Goal: Register for event/course

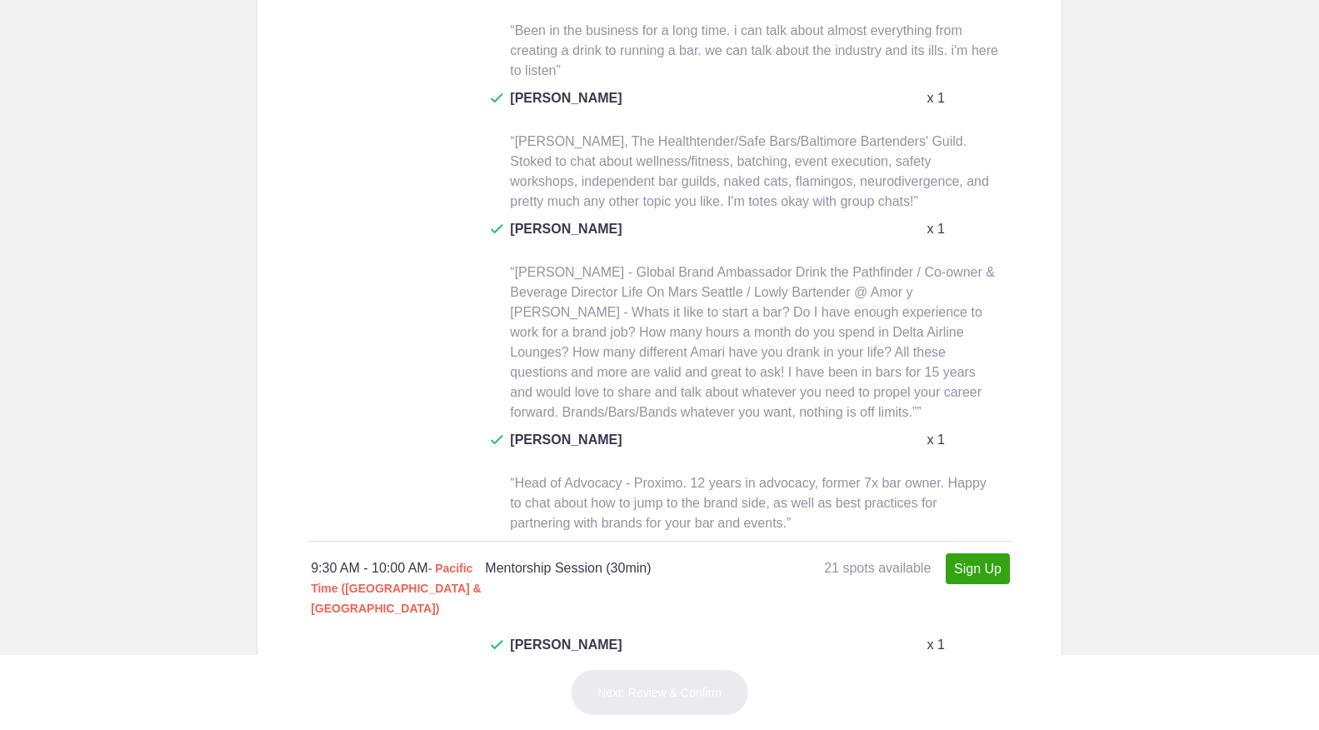
scroll to position [915, 0]
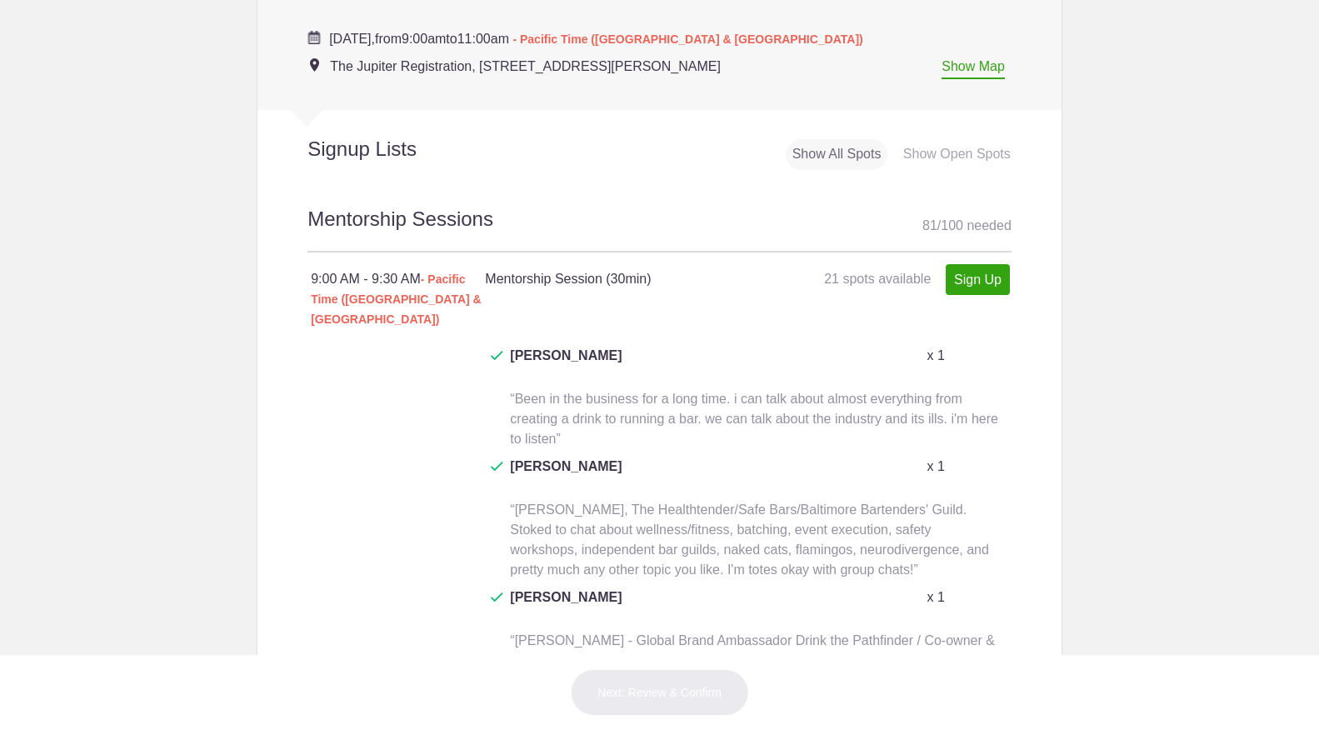
click at [968, 142] on div "Show Open Spots" at bounding box center [956, 154] width 121 height 31
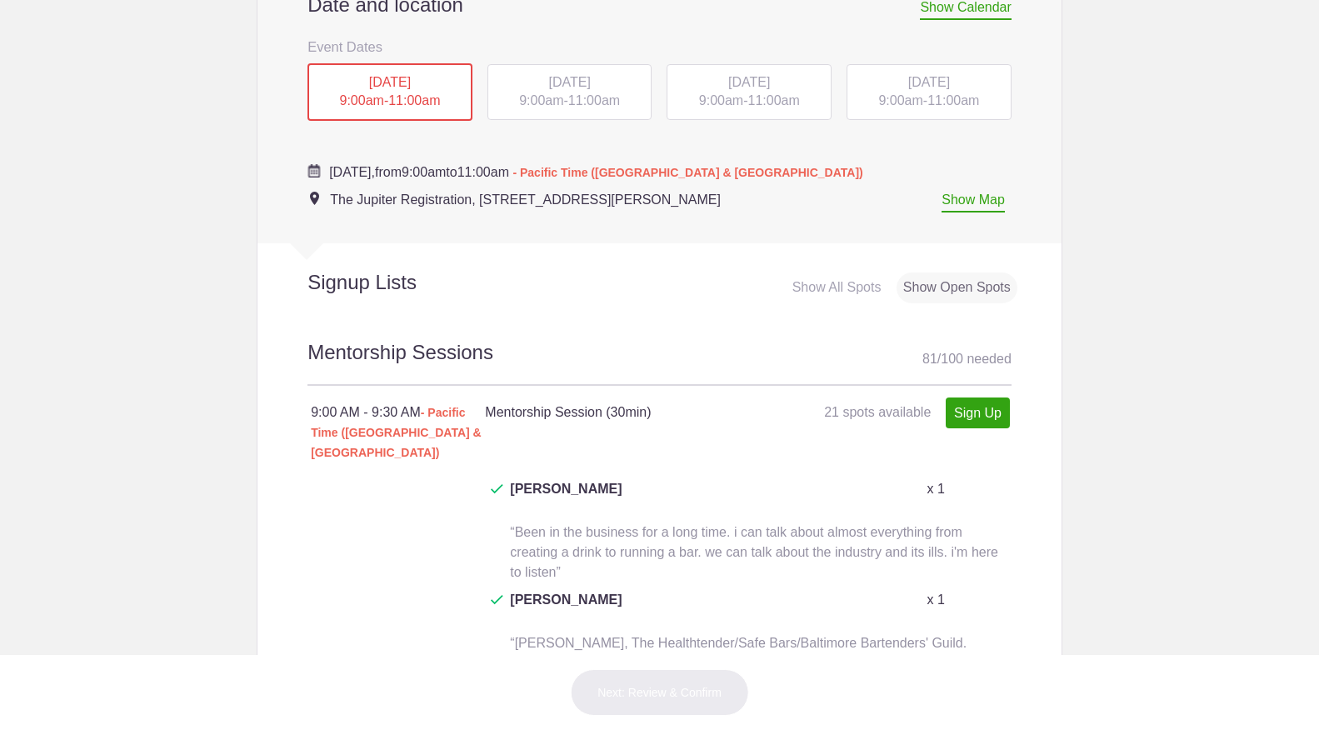
scroll to position [788, 0]
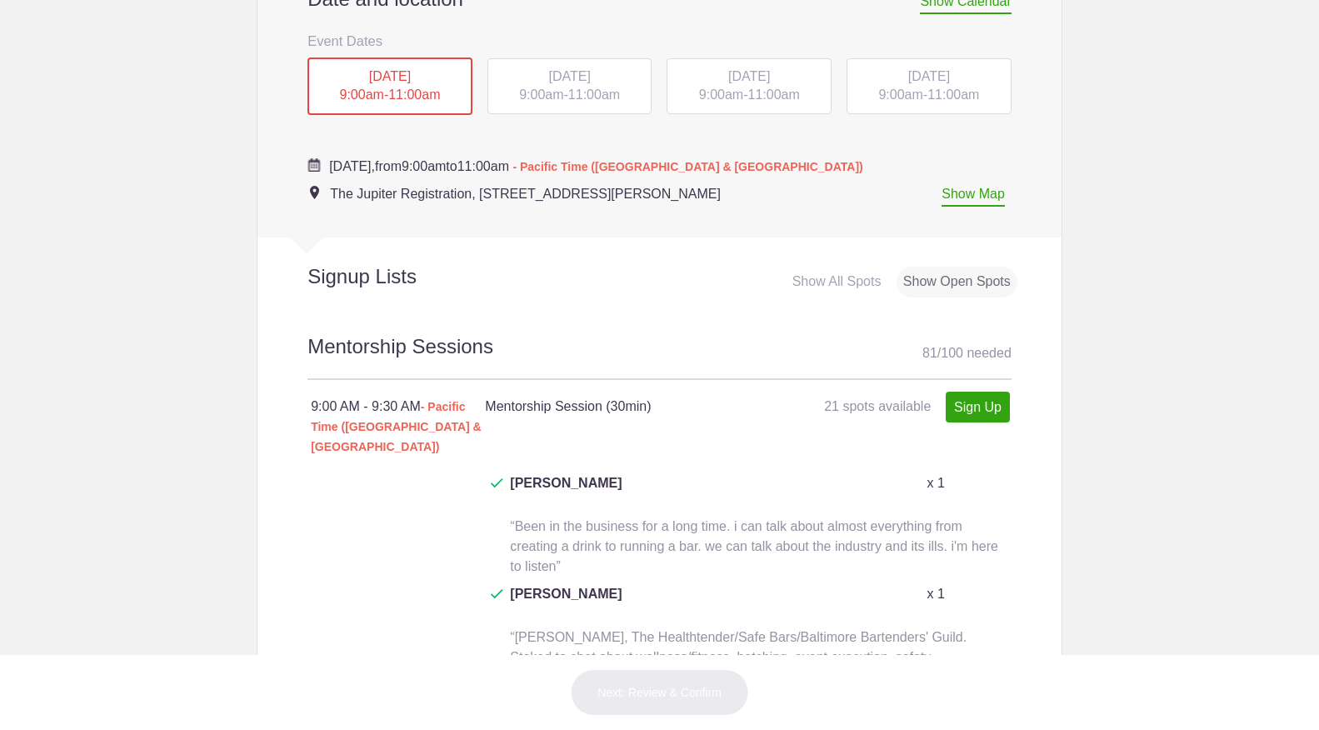
click at [991, 417] on div "9:00 AM - 9:30 AM - Pacific Time (US & Canada) Mentorship Session (30min) 21 sp…" at bounding box center [659, 426] width 704 height 93
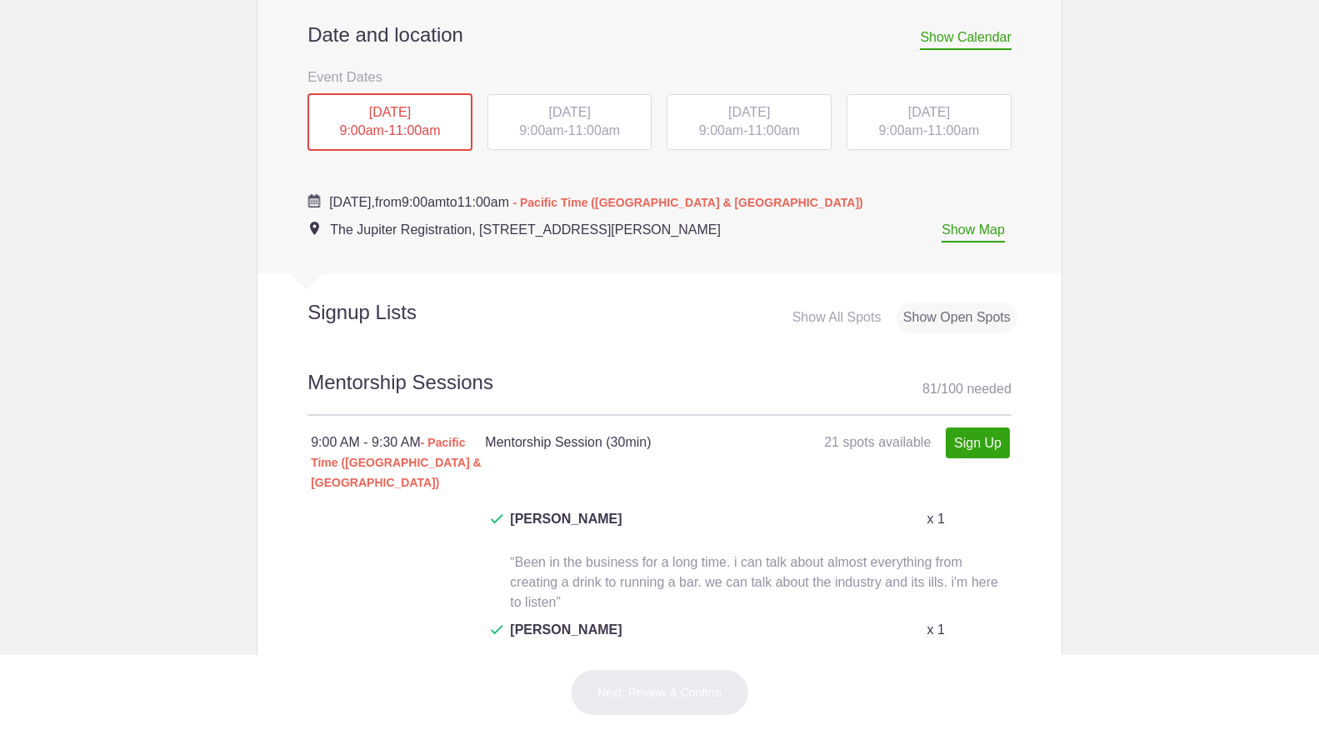
scroll to position [462, 0]
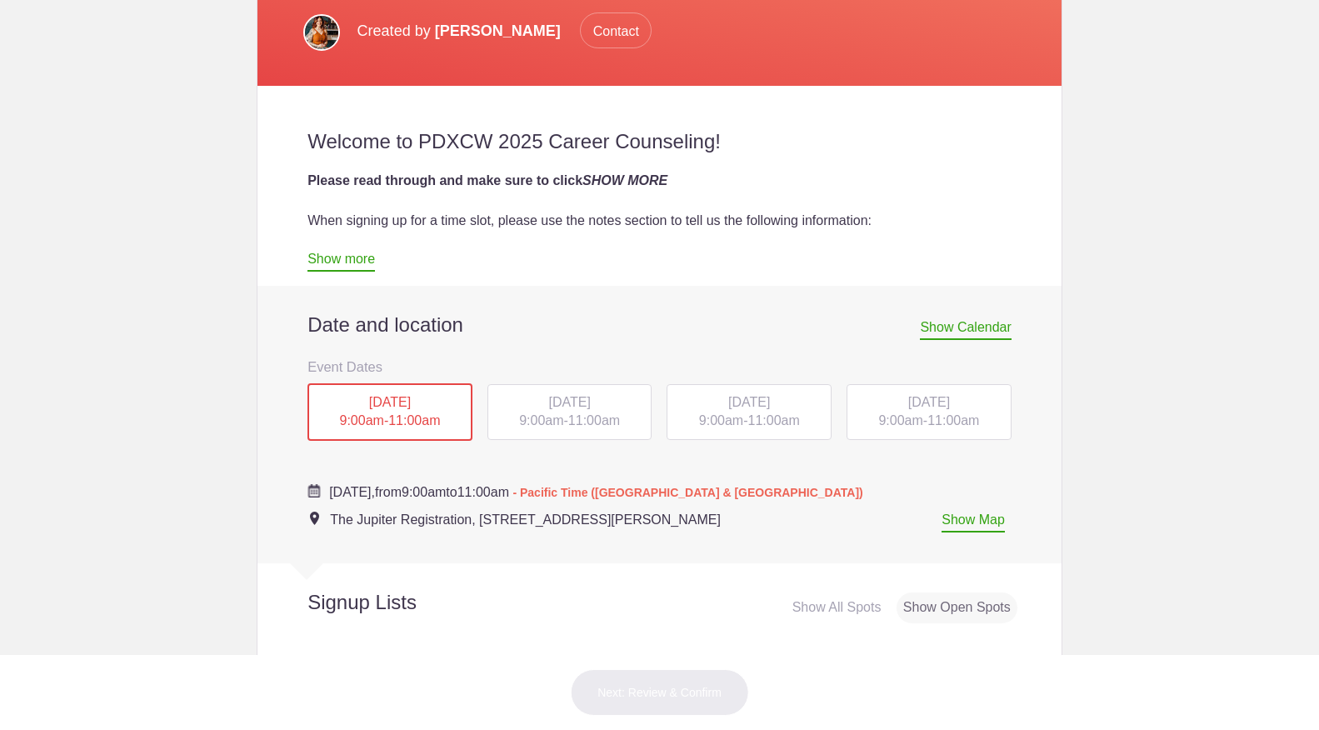
click at [365, 266] on link "Show more" at bounding box center [340, 262] width 67 height 20
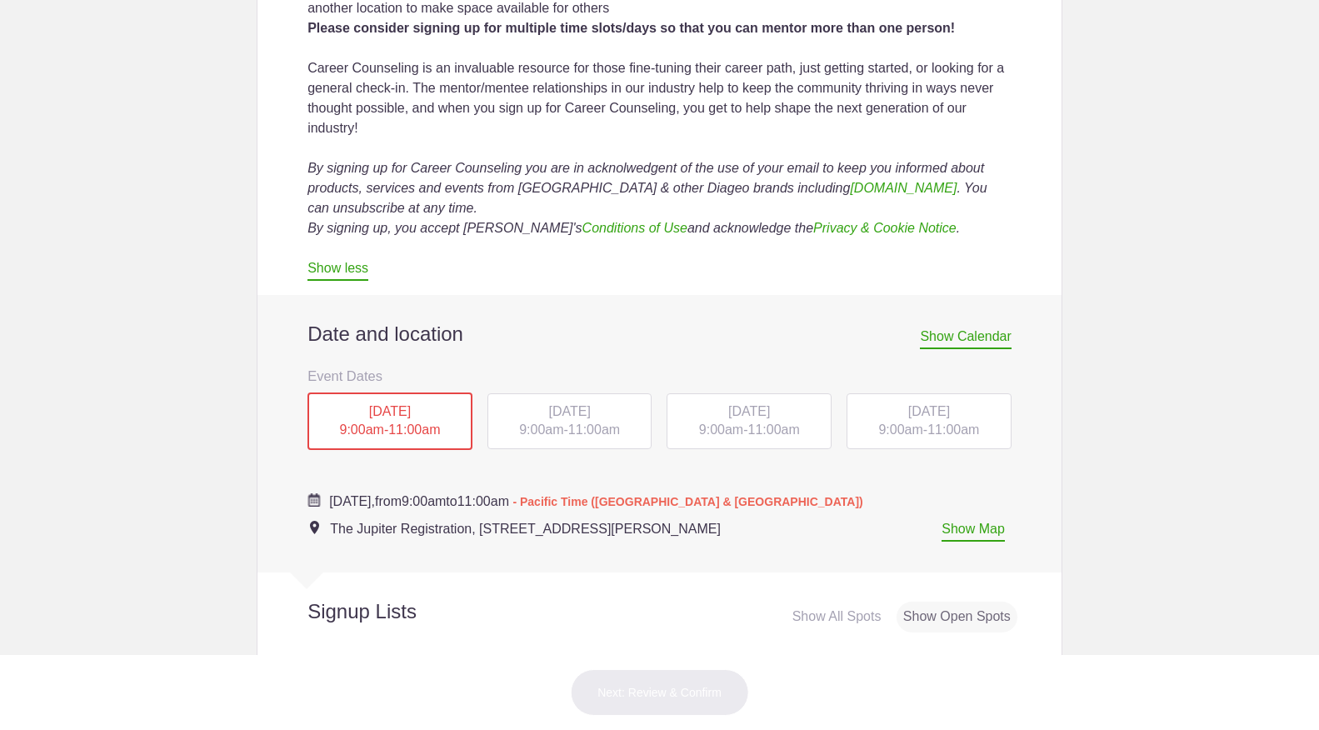
scroll to position [1197, 0]
click at [610, 401] on div "[DATE] 9:00am - 11:00am" at bounding box center [569, 419] width 165 height 57
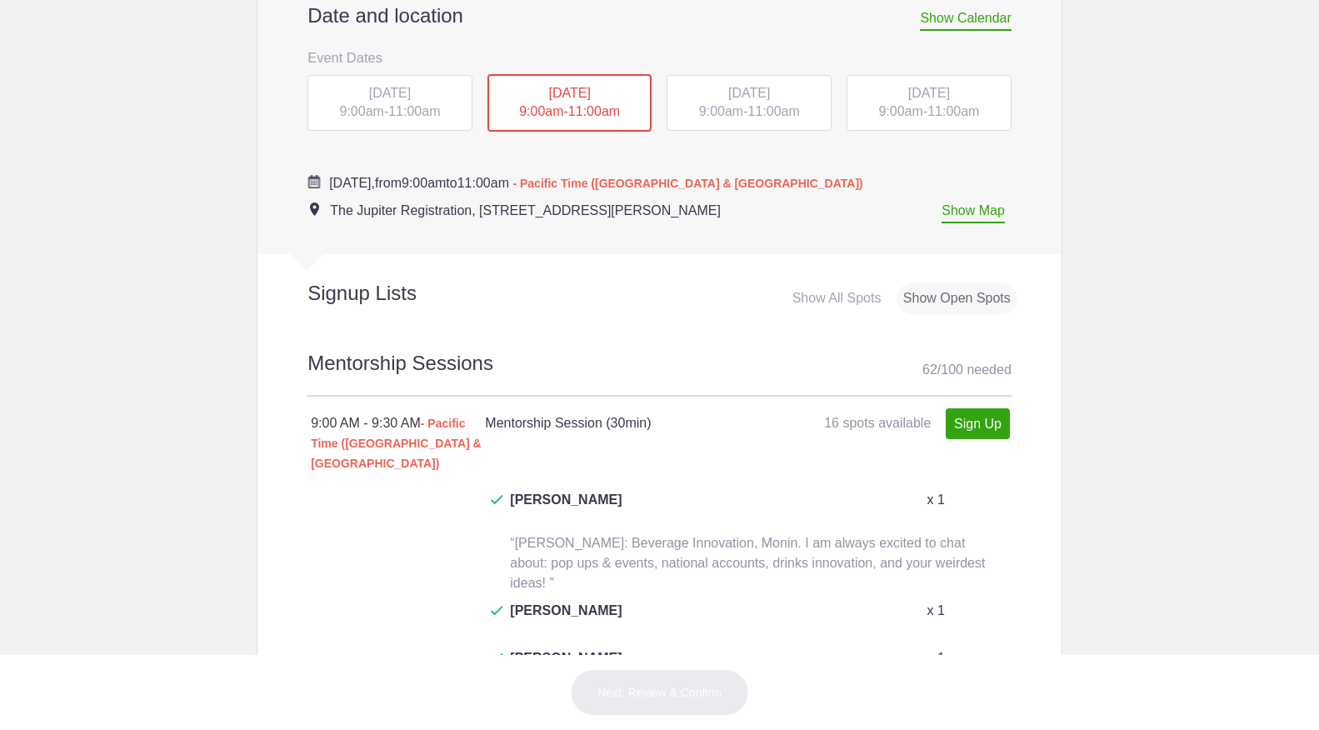
scroll to position [748, 0]
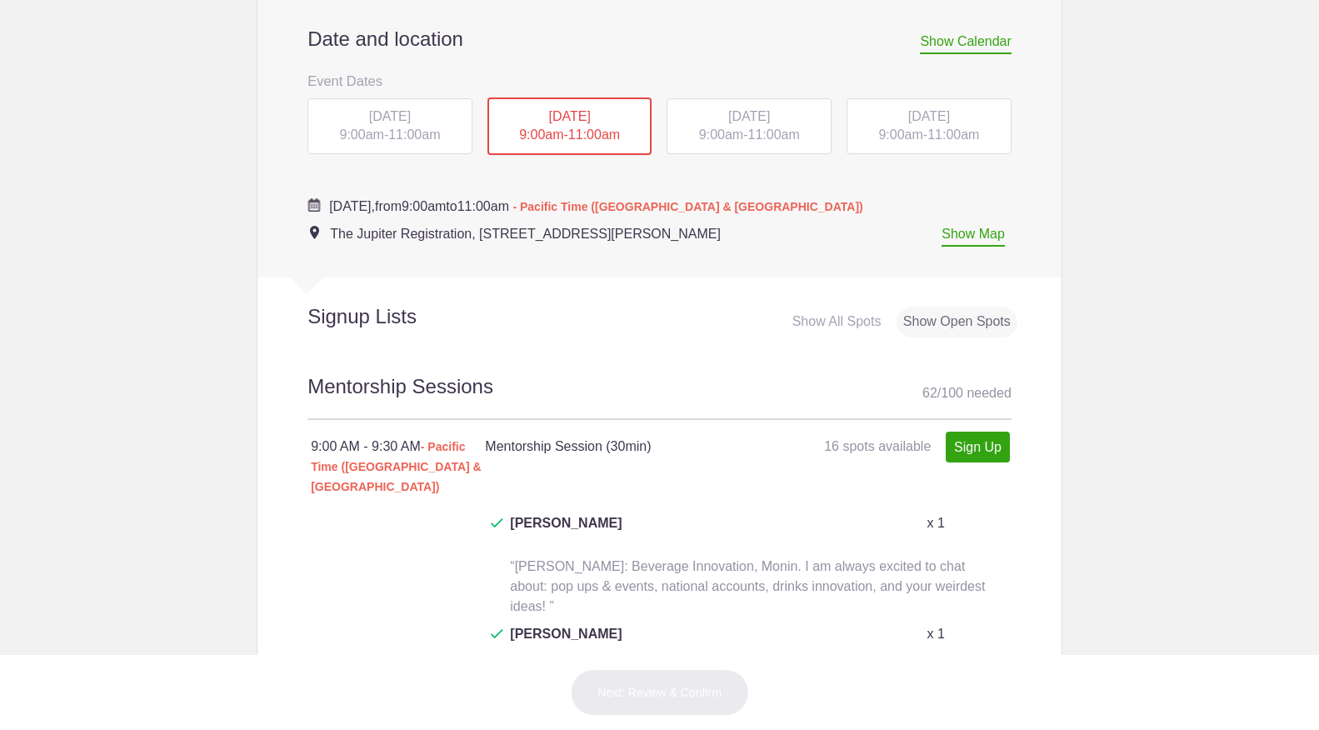
click at [962, 441] on link "Sign Up" at bounding box center [977, 446] width 64 height 31
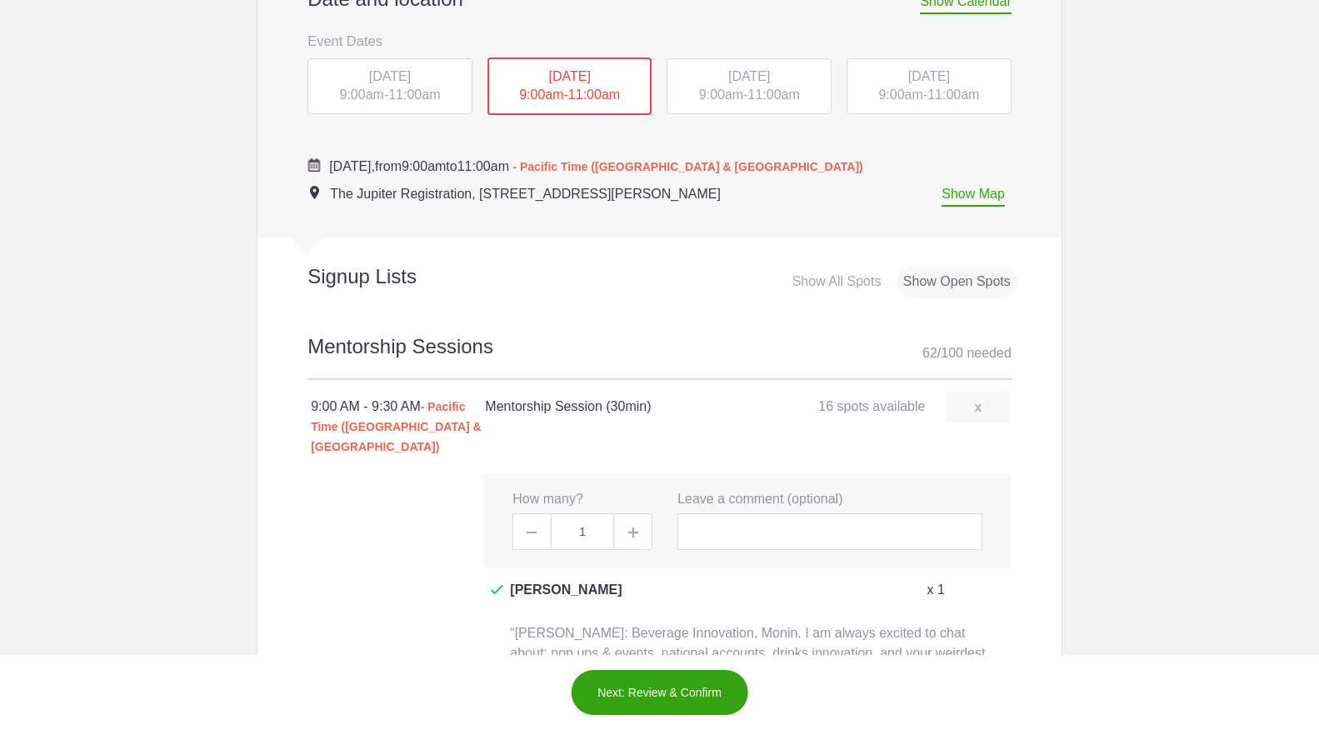
scroll to position [789, 0]
click at [633, 512] on span at bounding box center [633, 530] width 37 height 37
type input "2"
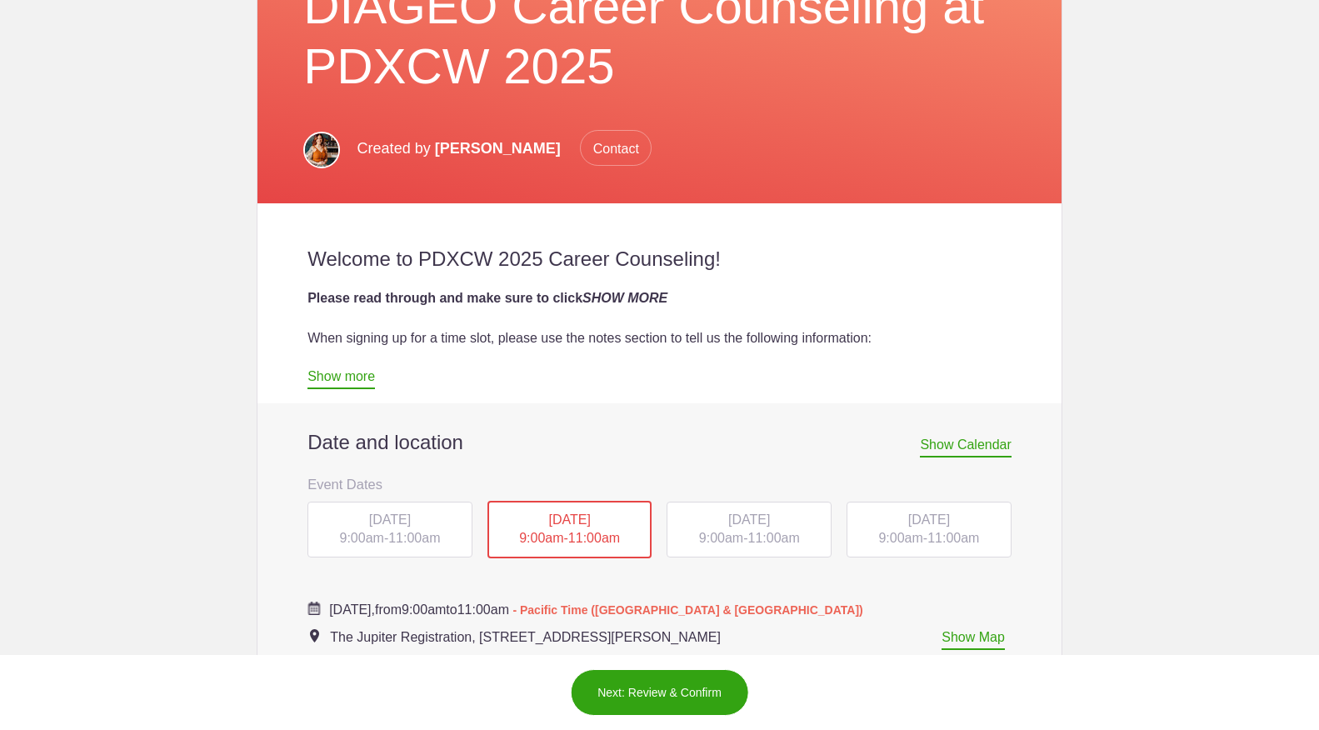
scroll to position [347, 0]
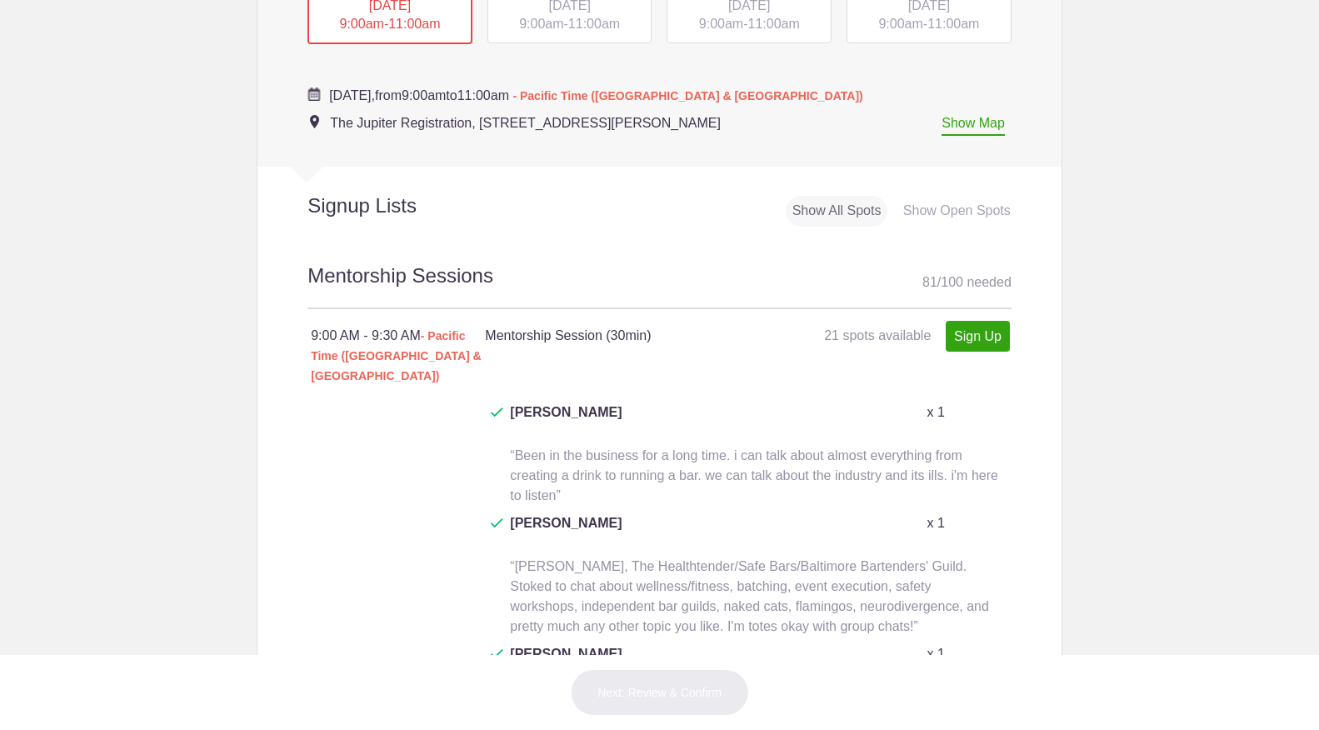
scroll to position [863, 0]
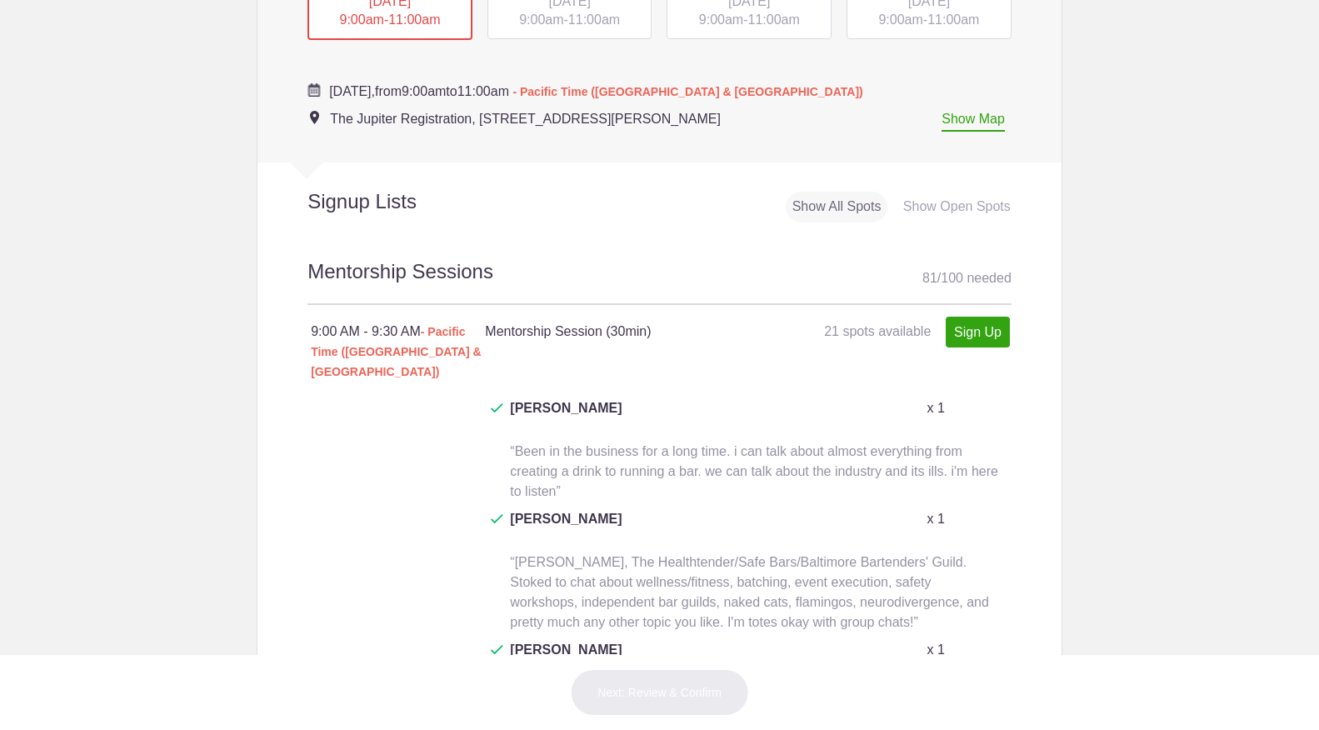
click at [981, 321] on link "Sign Up" at bounding box center [977, 332] width 64 height 31
type input "1"
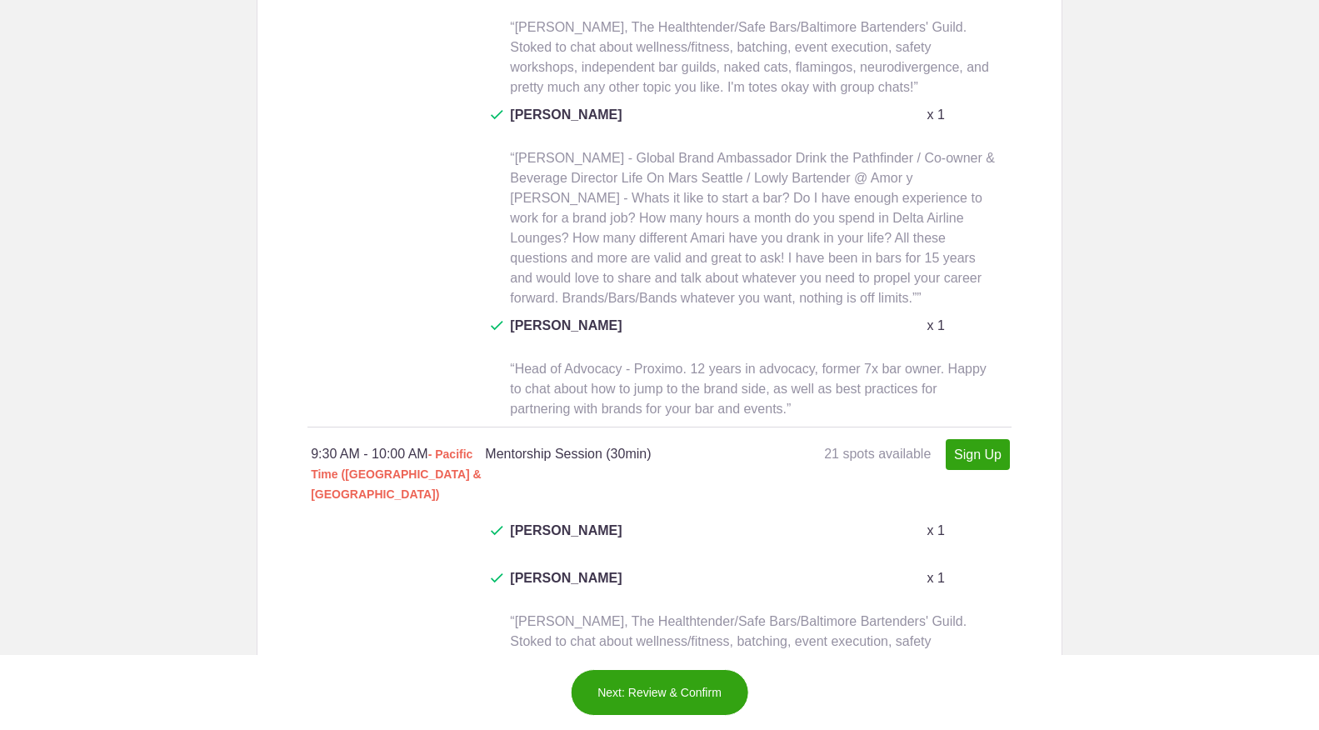
scroll to position [1515, 0]
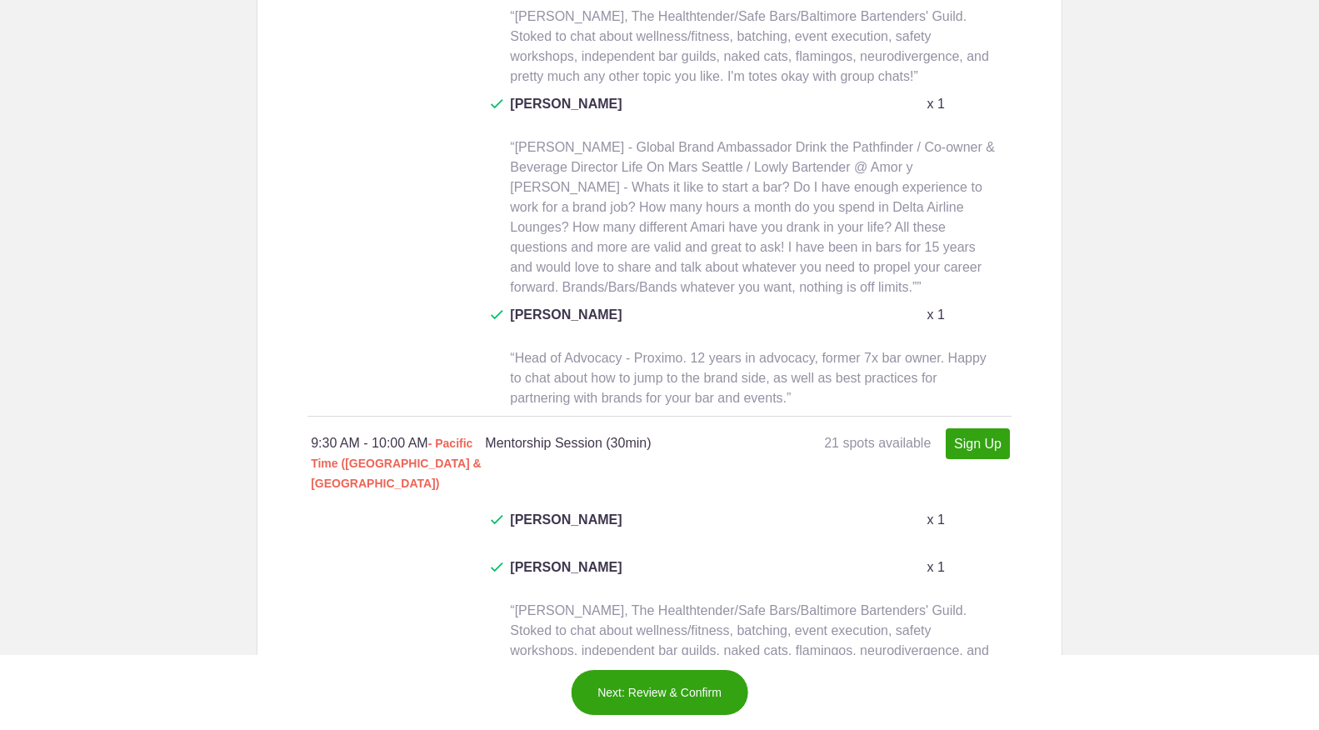
click at [987, 428] on link "Sign Up" at bounding box center [977, 443] width 64 height 31
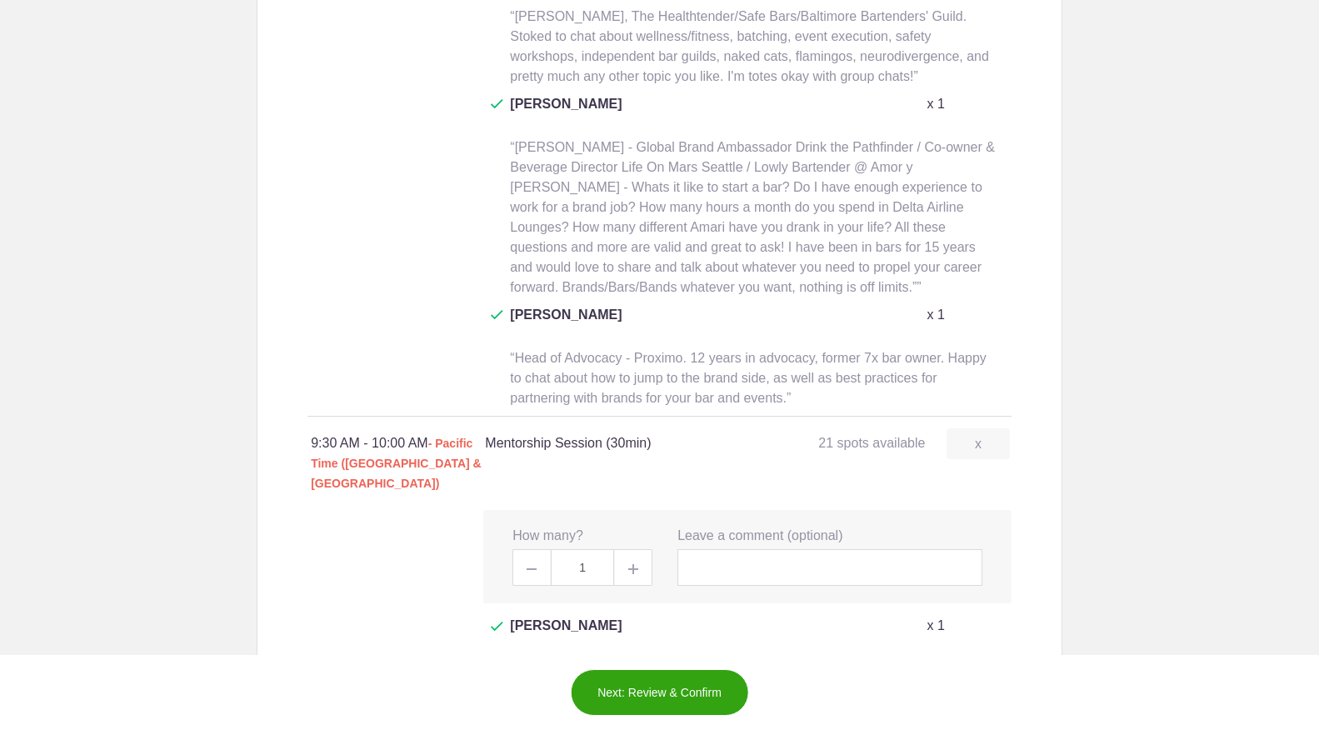
click at [641, 549] on span at bounding box center [633, 567] width 37 height 37
click at [531, 568] on img at bounding box center [531, 569] width 10 height 2
type input "1"
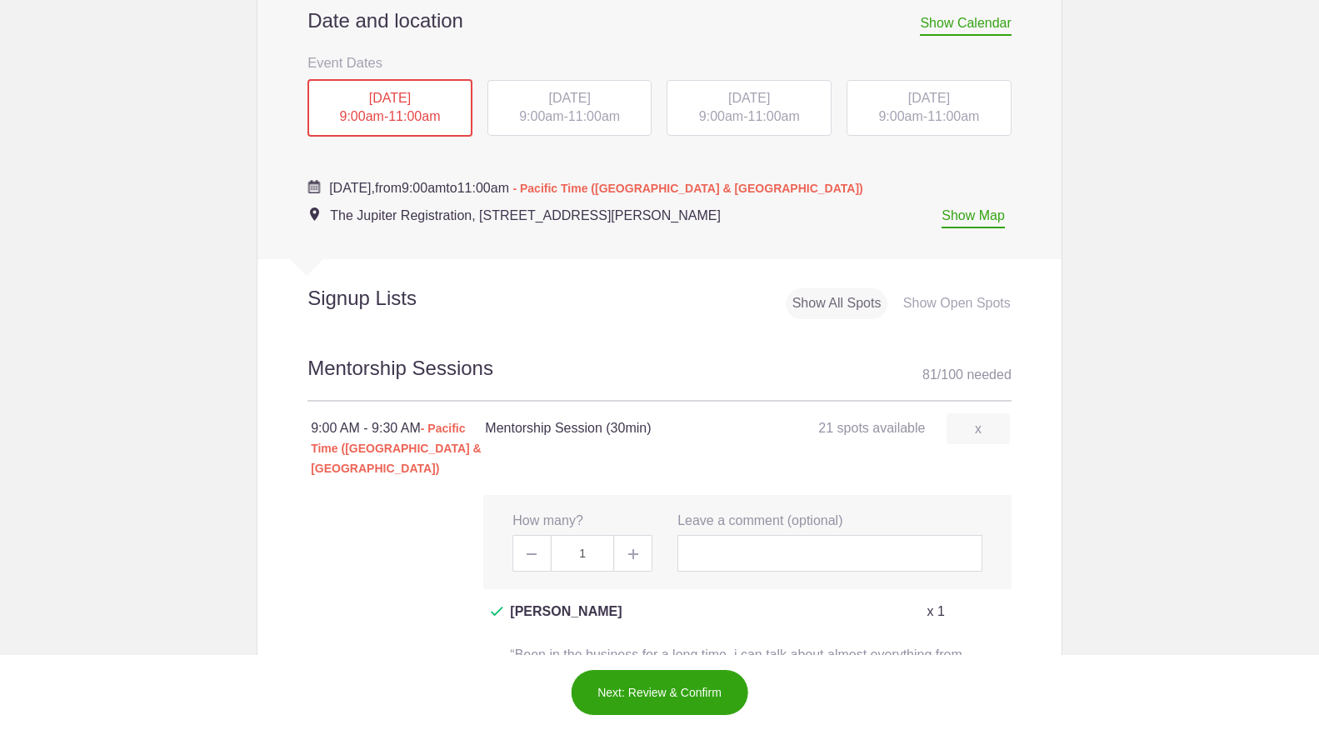
scroll to position [643, 0]
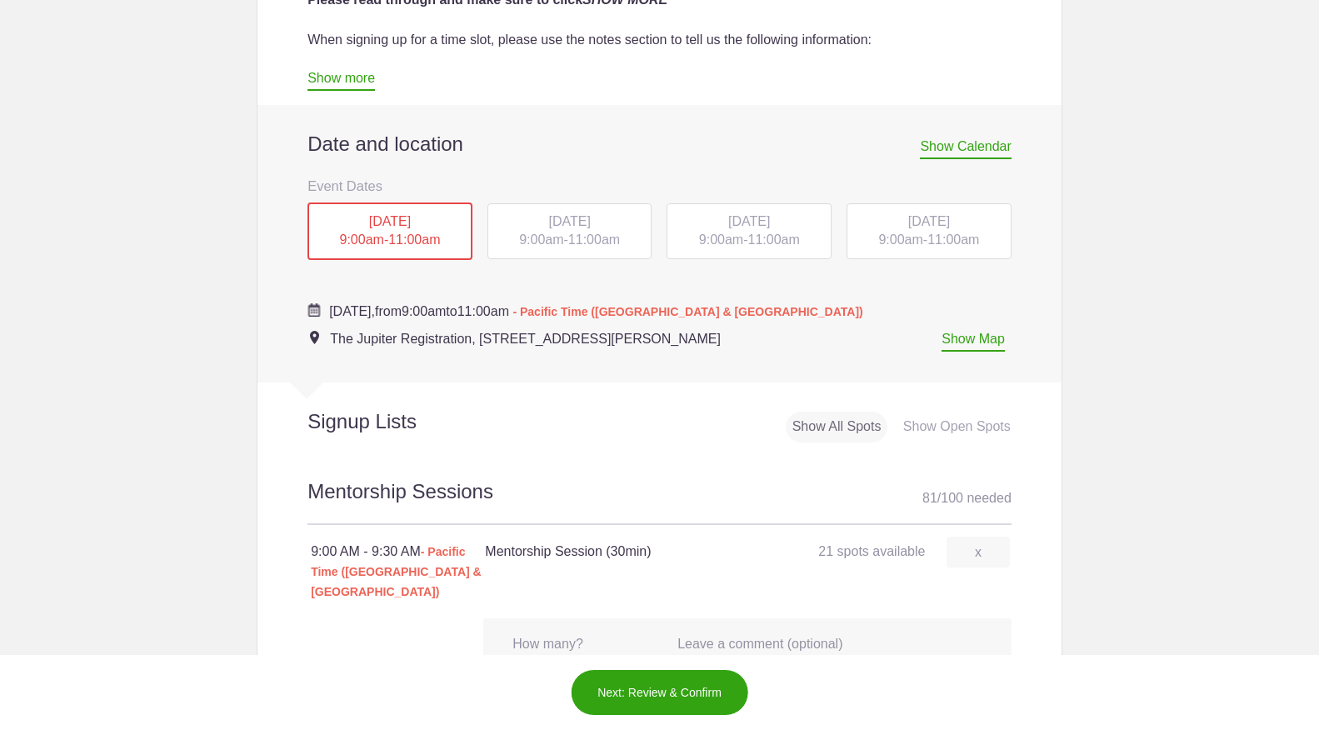
click at [590, 222] on span "[DATE]" at bounding box center [569, 221] width 42 height 14
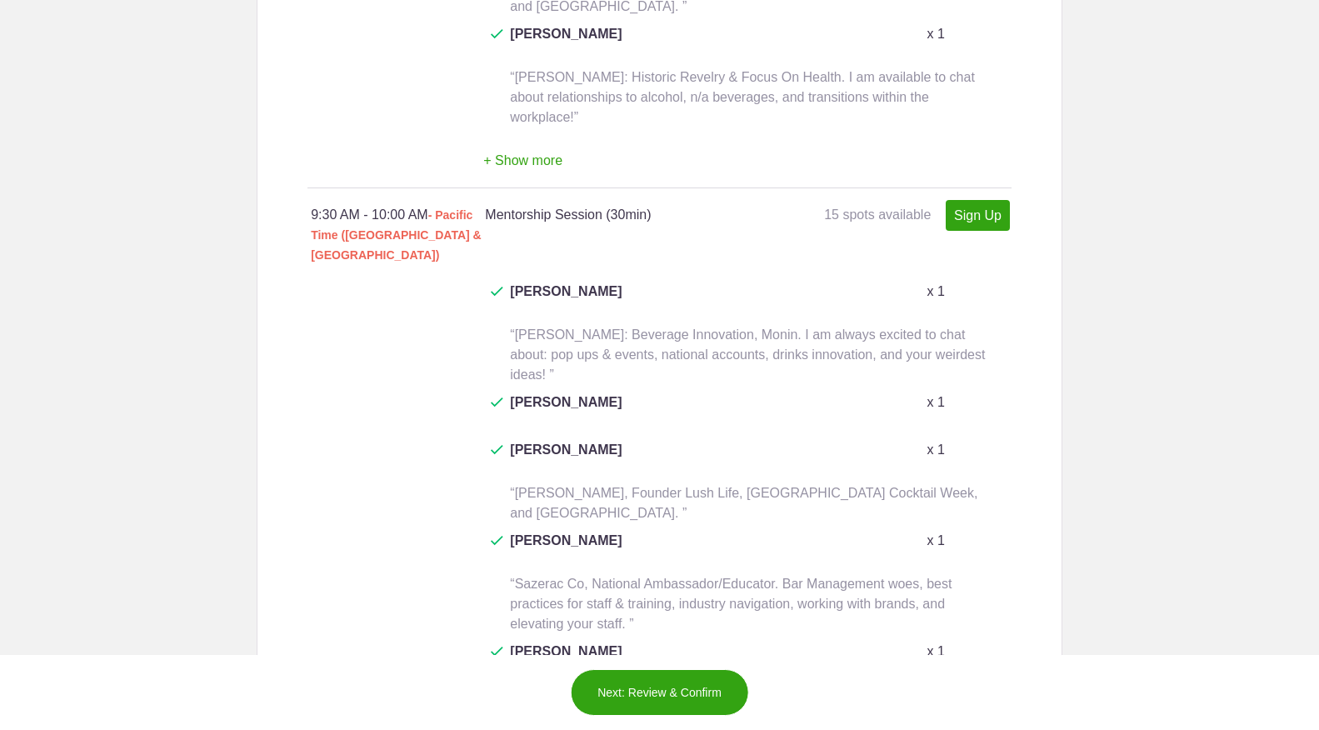
scroll to position [1564, 0]
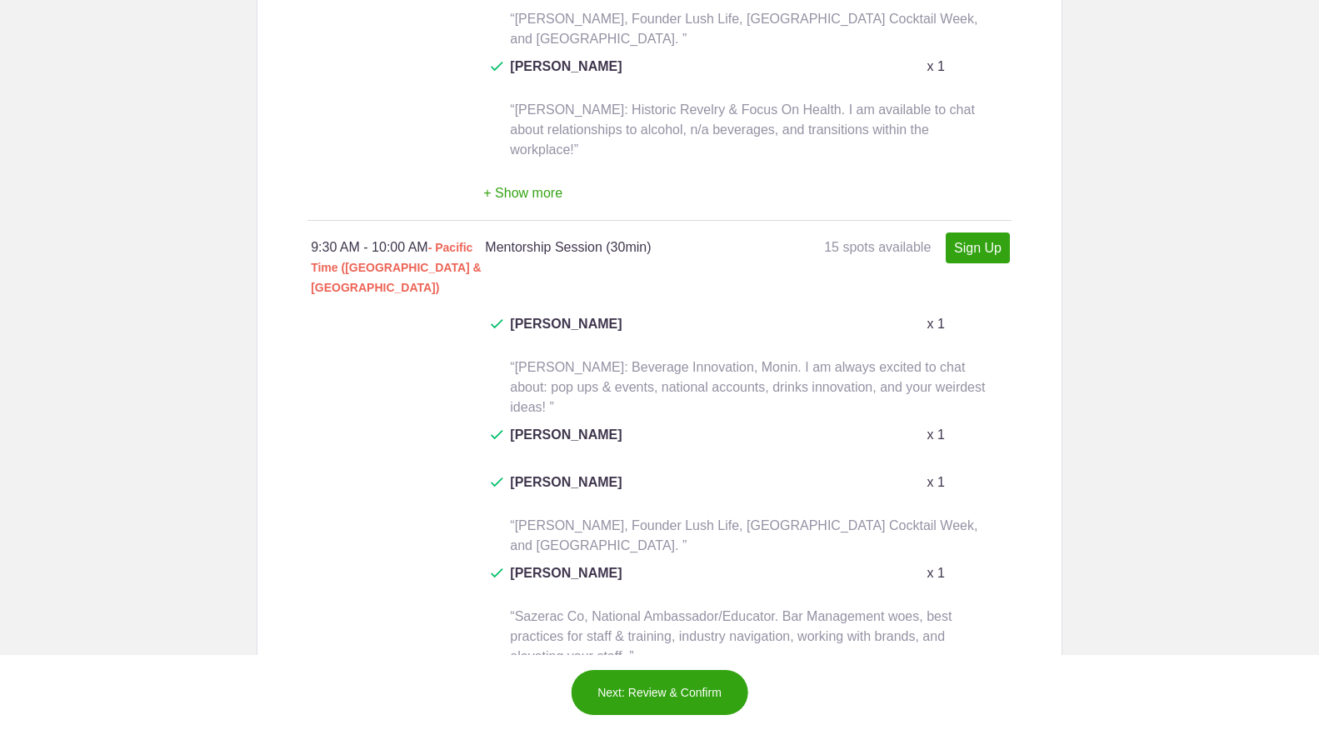
click at [990, 232] on link "Sign Up" at bounding box center [977, 247] width 64 height 31
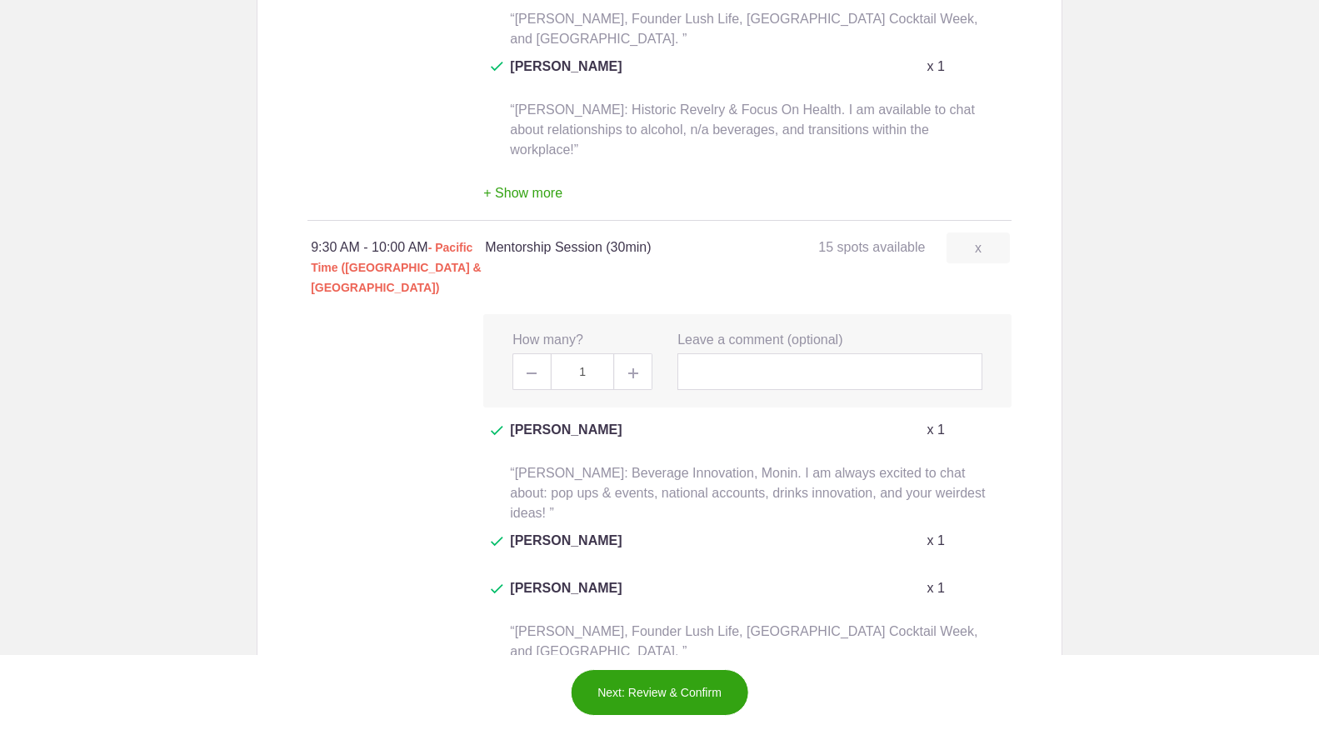
click at [642, 353] on span at bounding box center [633, 371] width 37 height 37
type input "2"
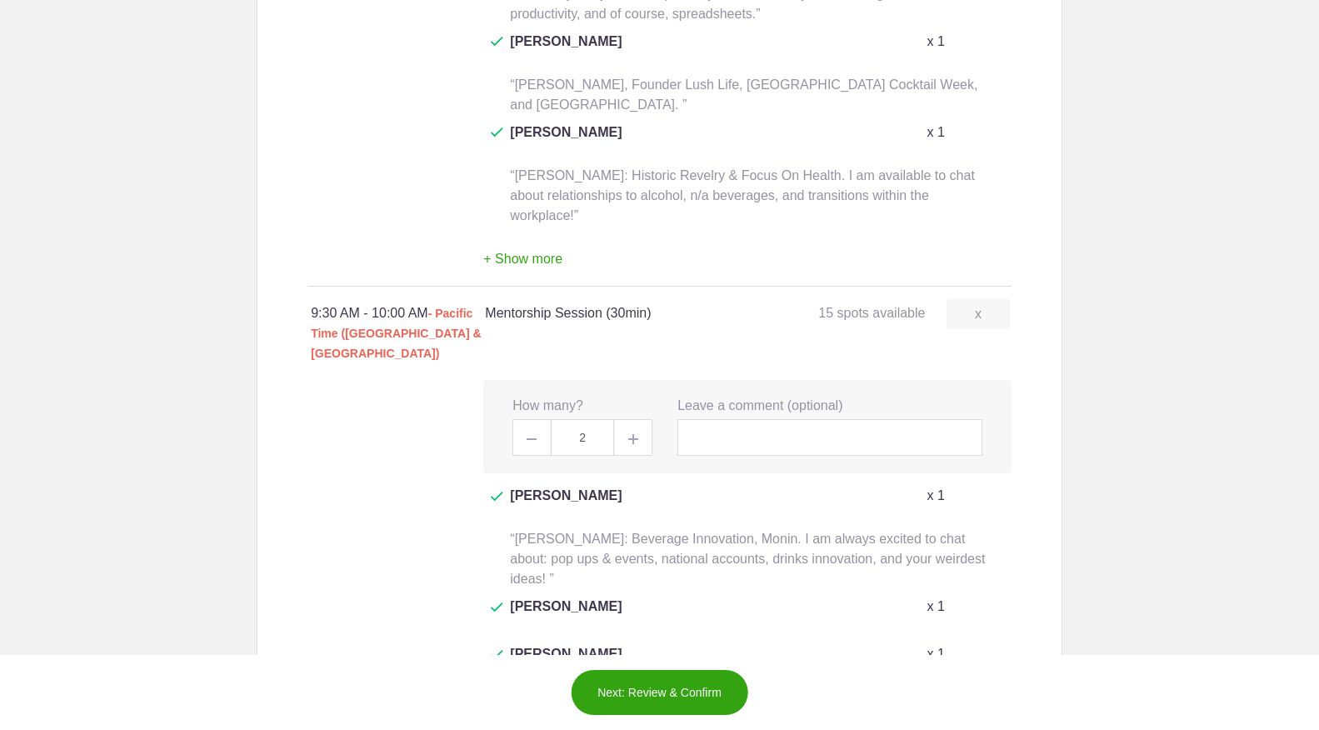
scroll to position [1475, 0]
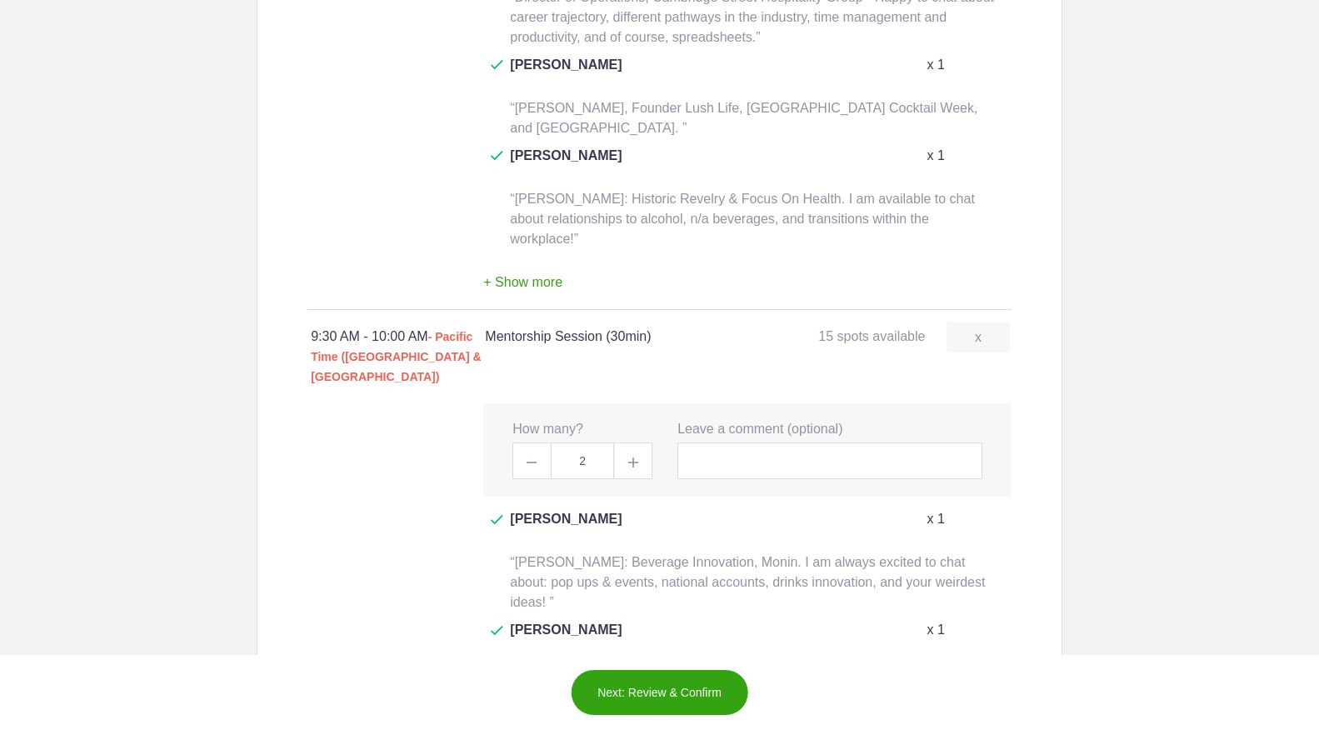
click at [511, 420] on div "x How many? 2" at bounding box center [582, 450] width 165 height 60
click at [521, 442] on span at bounding box center [530, 460] width 37 height 37
type input "1"
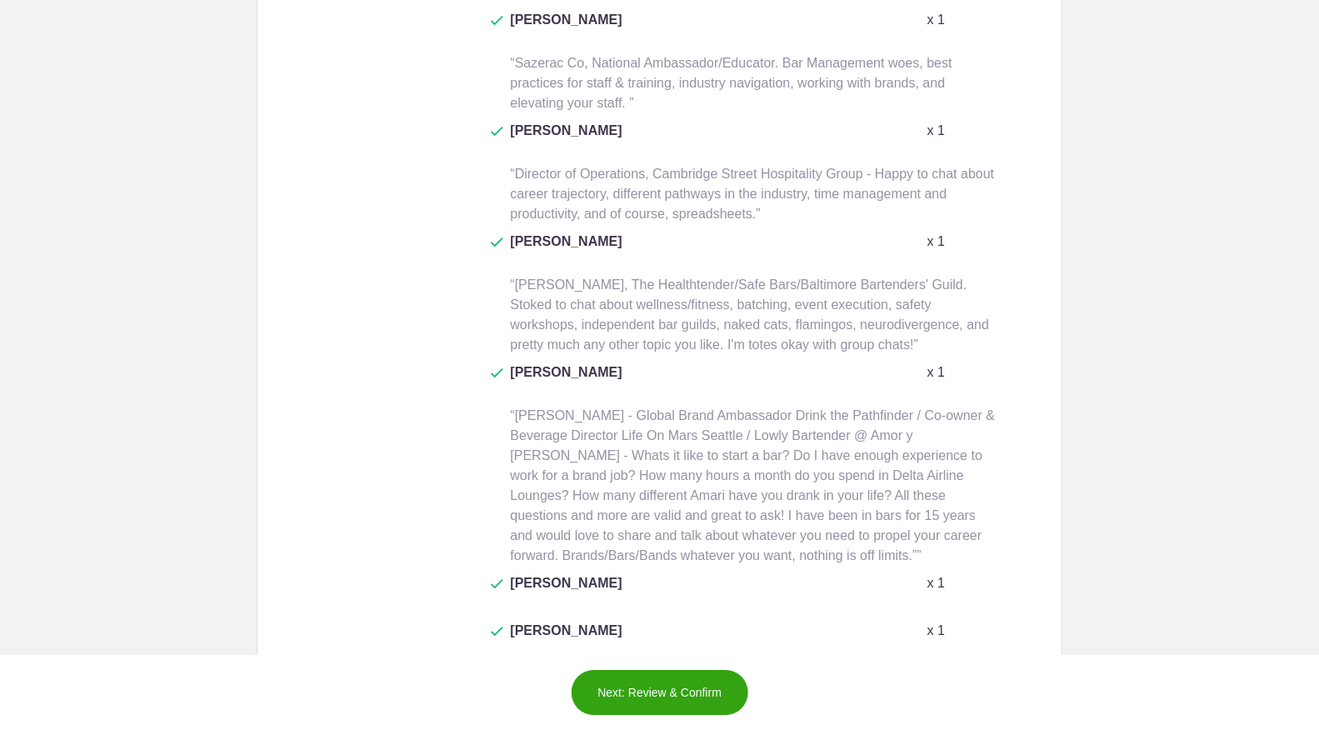
scroll to position [2321, 0]
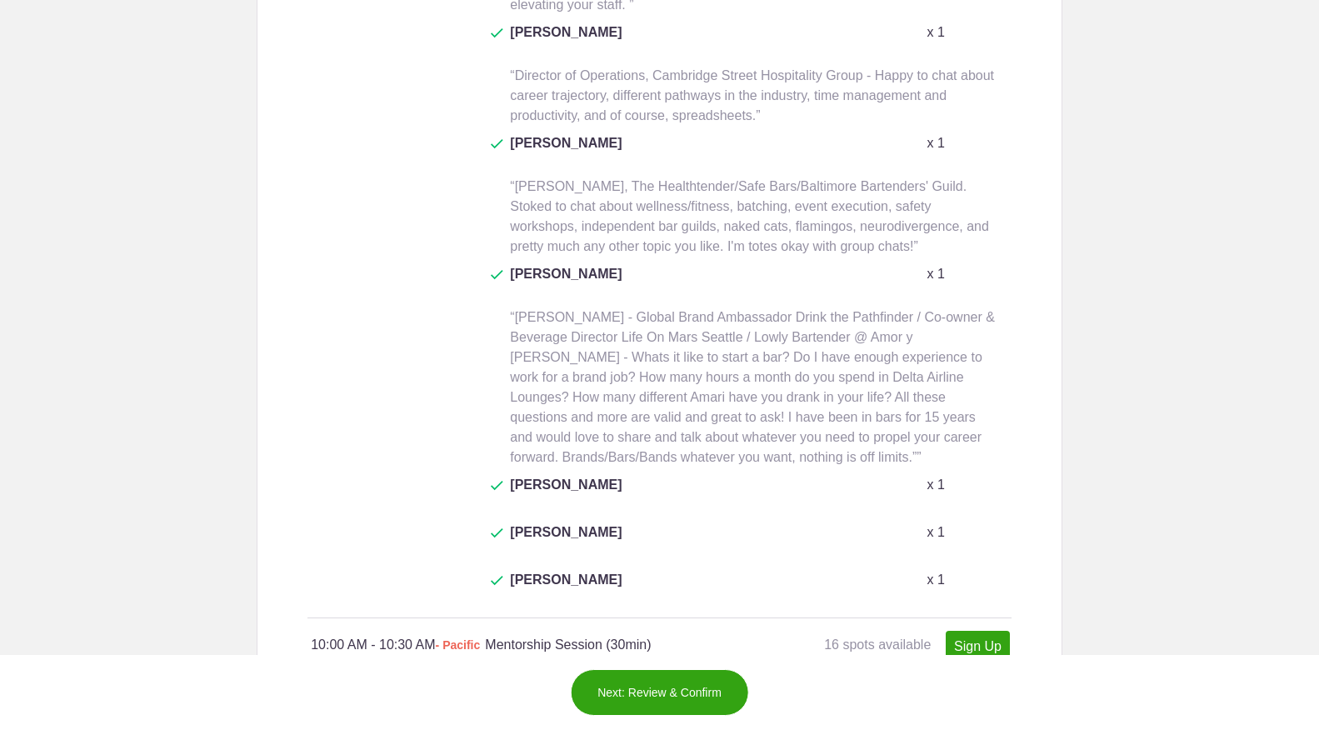
click at [991, 631] on link "Sign Up" at bounding box center [977, 646] width 64 height 31
type input "1"
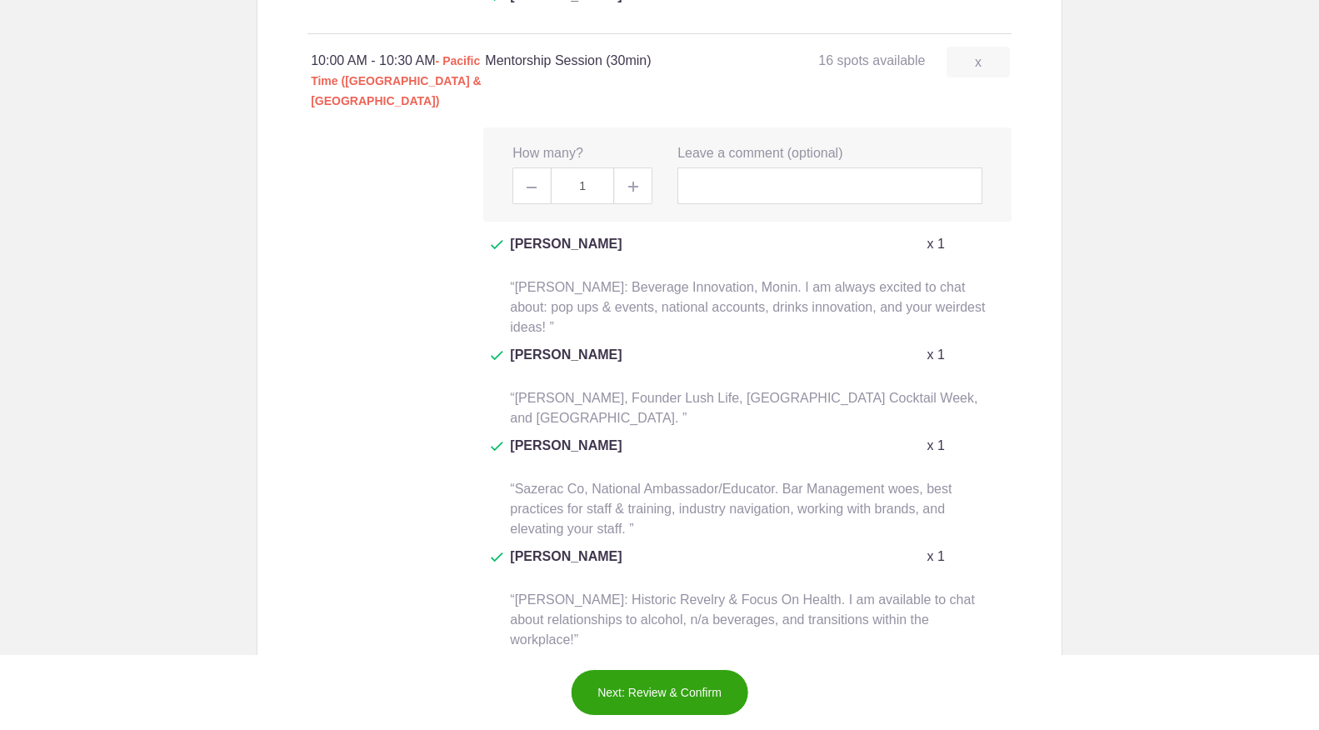
scroll to position [2911, 0]
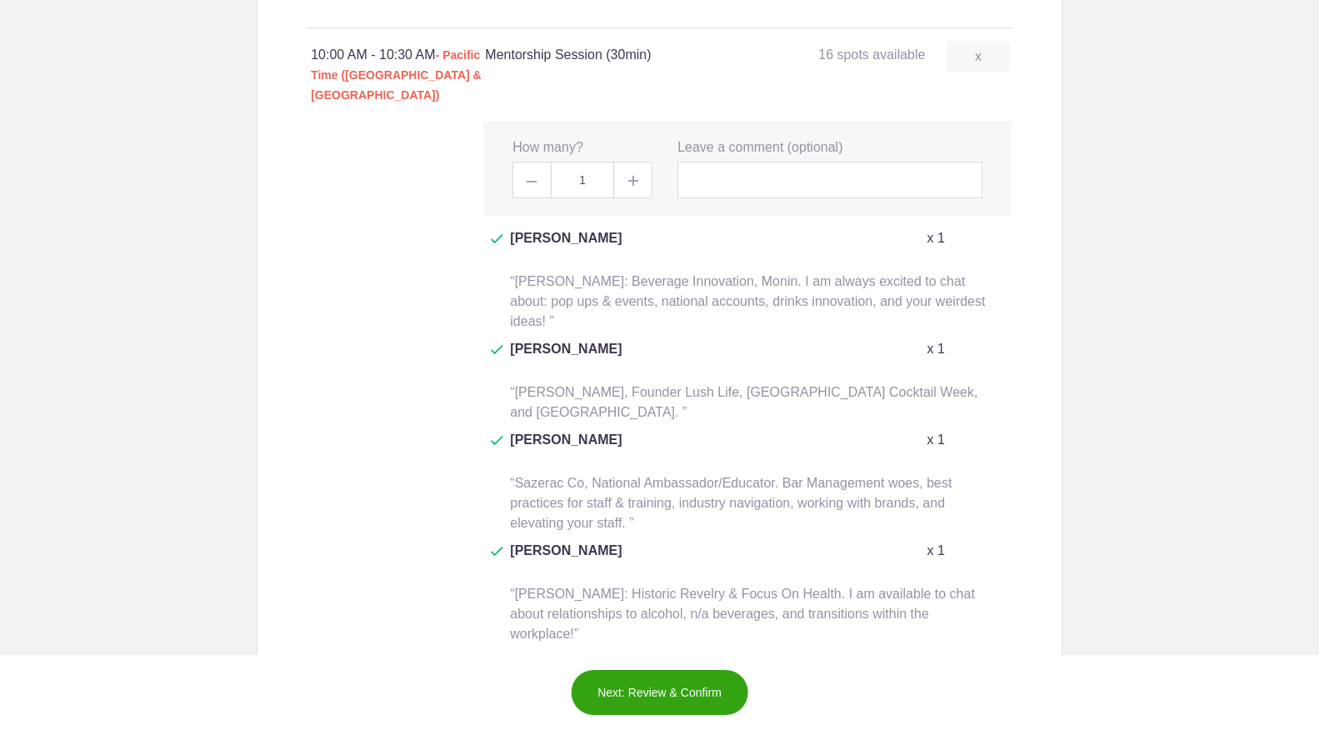
type input "1"
click at [677, 680] on button "Next: Review & Confirm" at bounding box center [659, 692] width 179 height 47
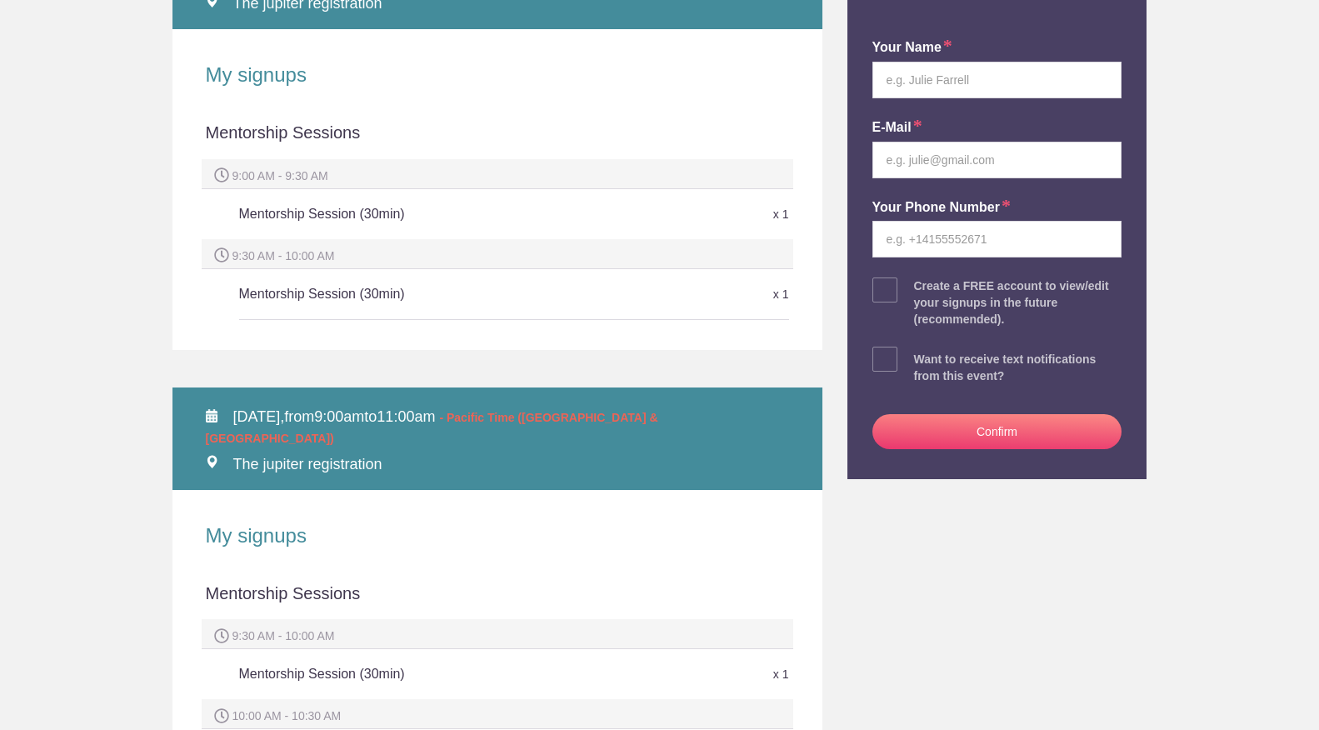
scroll to position [327, 0]
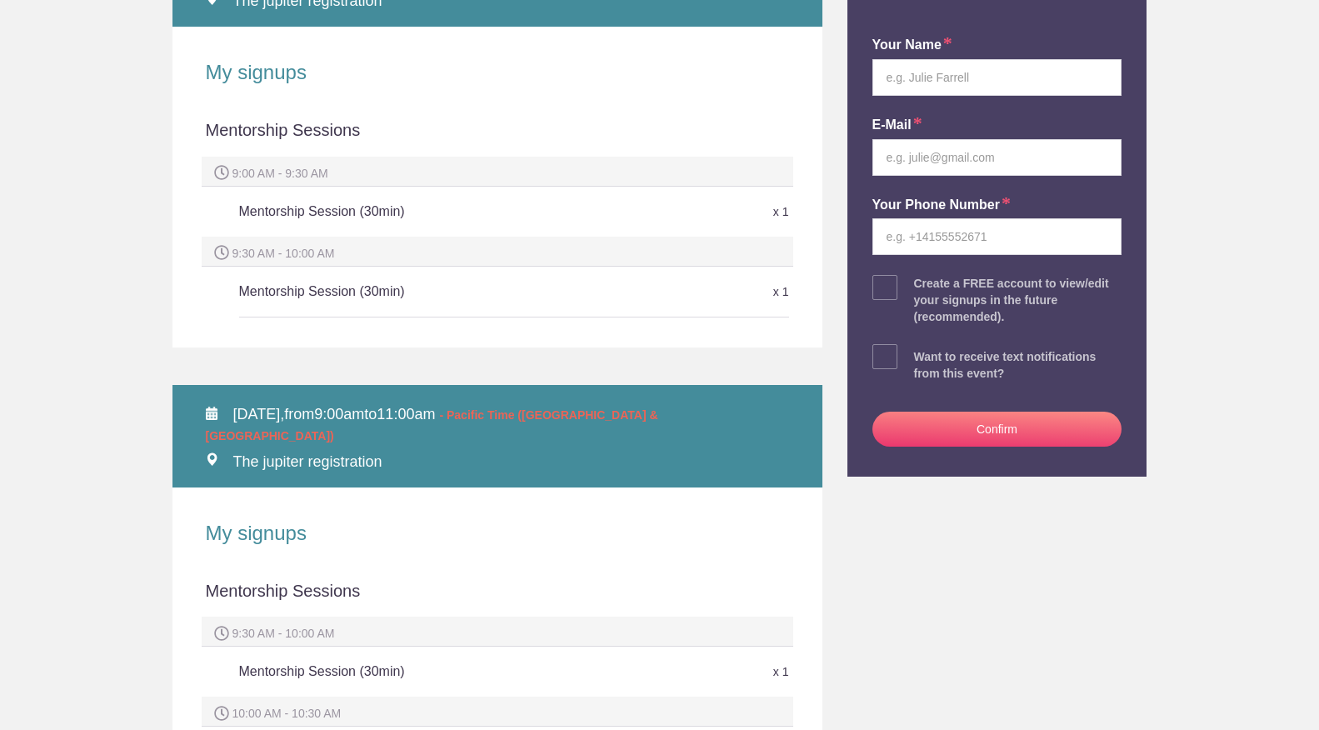
click at [614, 237] on div "9:30 AM - 10:00 AM" at bounding box center [497, 252] width 591 height 30
click at [222, 245] on img at bounding box center [221, 252] width 15 height 15
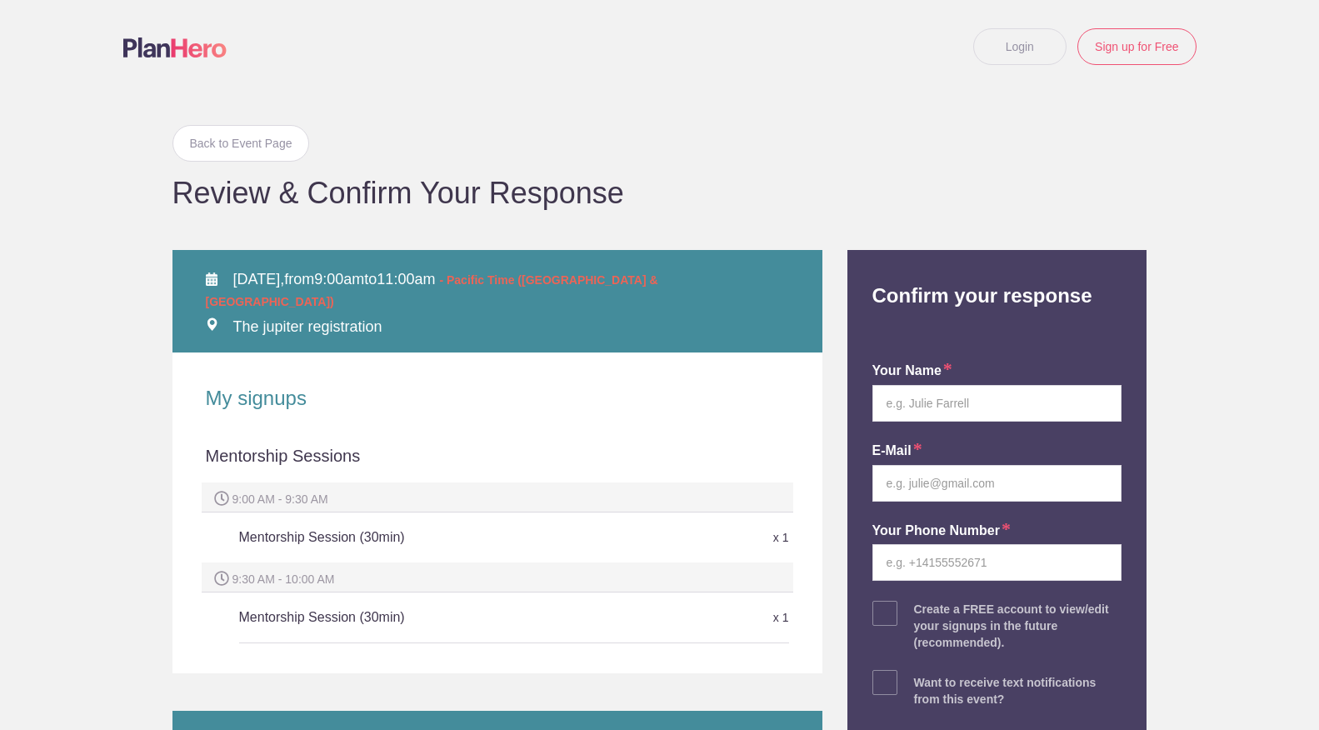
scroll to position [0, 0]
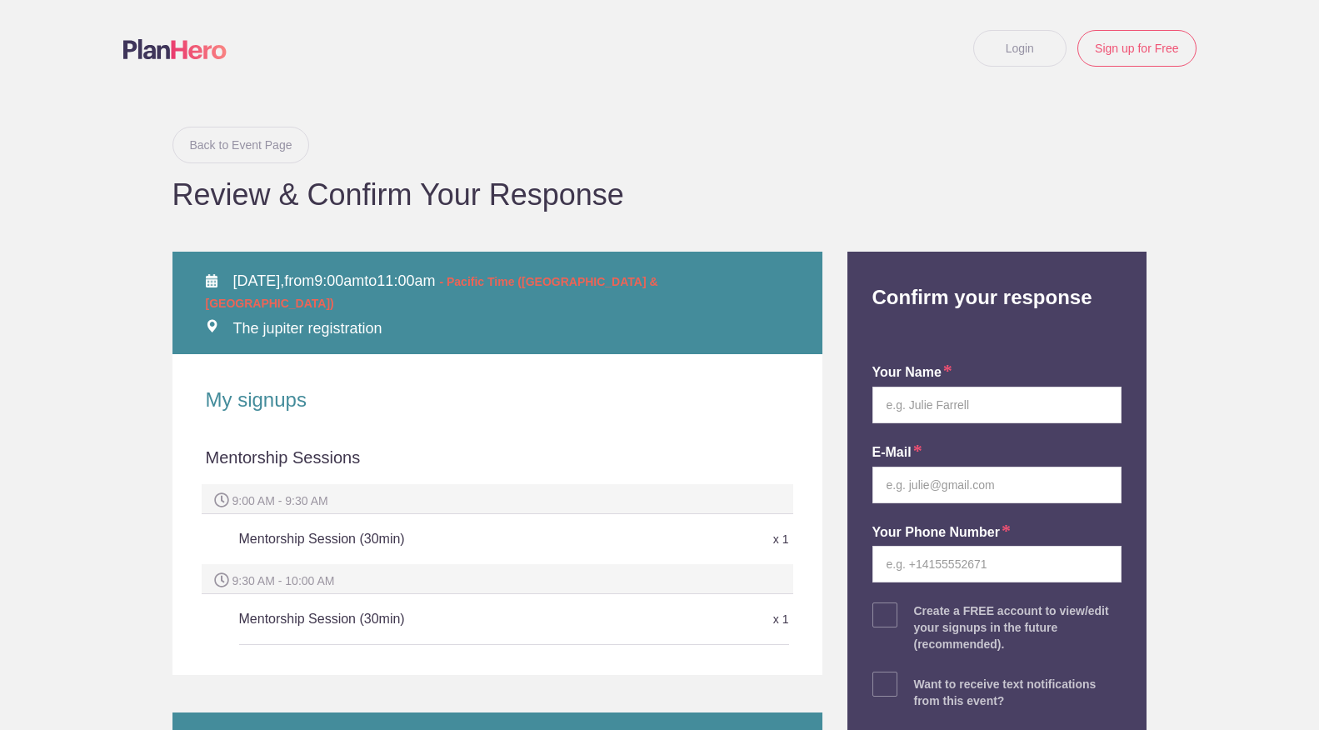
click at [265, 150] on link "Back to Event Page" at bounding box center [240, 145] width 137 height 37
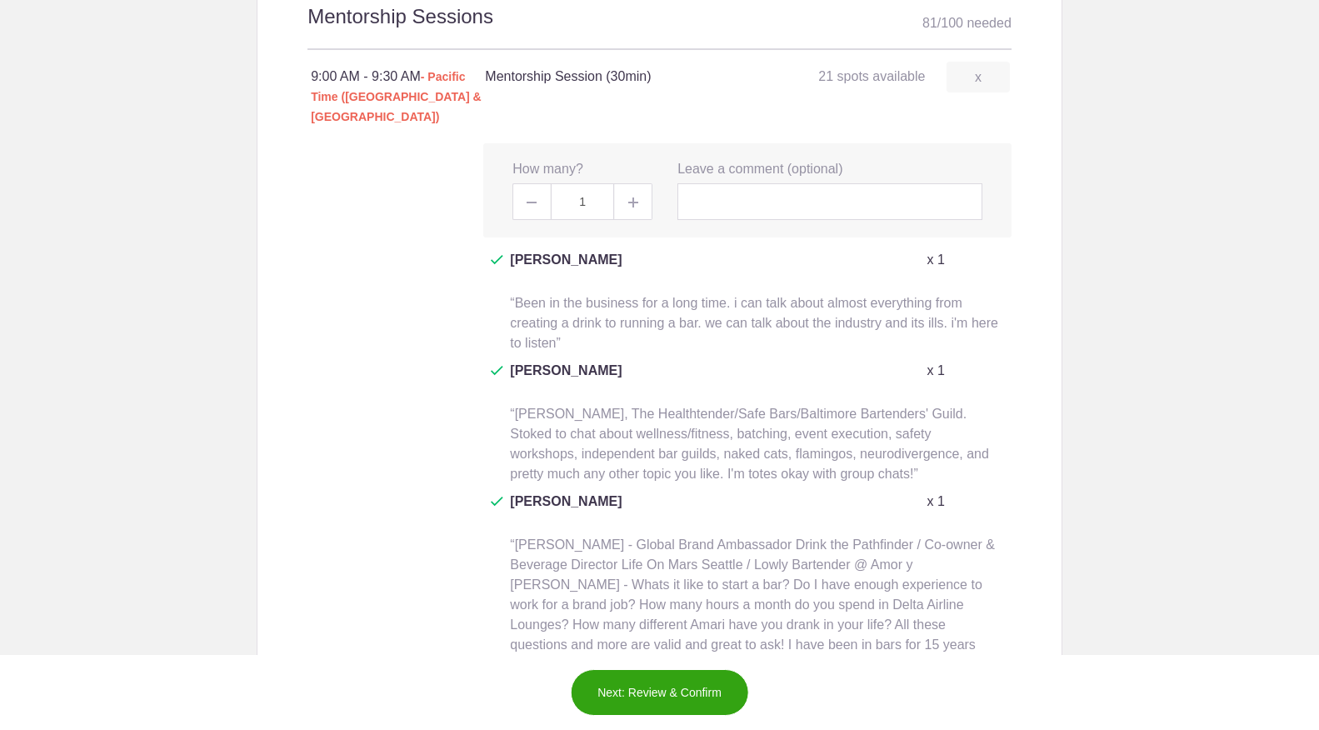
scroll to position [1119, 0]
click at [523, 182] on span at bounding box center [530, 200] width 37 height 37
type input "0"
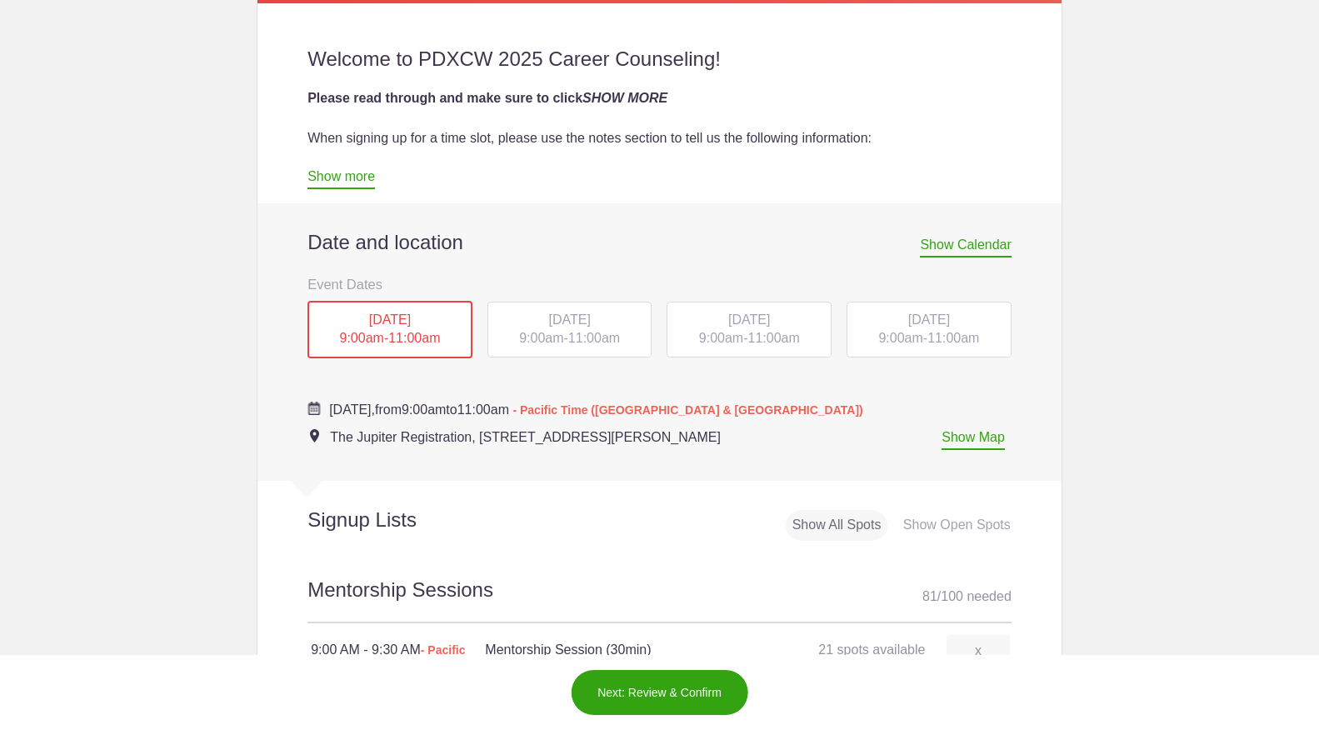
scroll to position [547, 0]
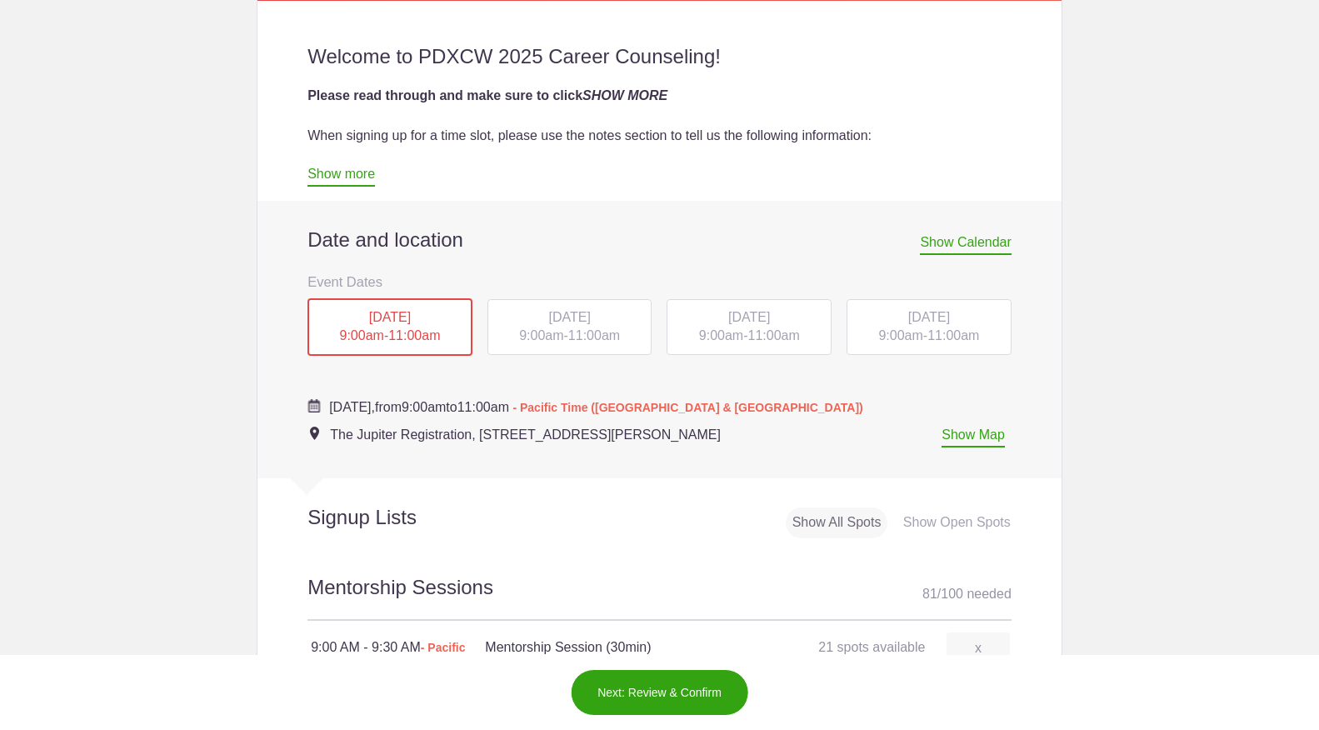
click at [328, 176] on link "Show more" at bounding box center [340, 177] width 67 height 20
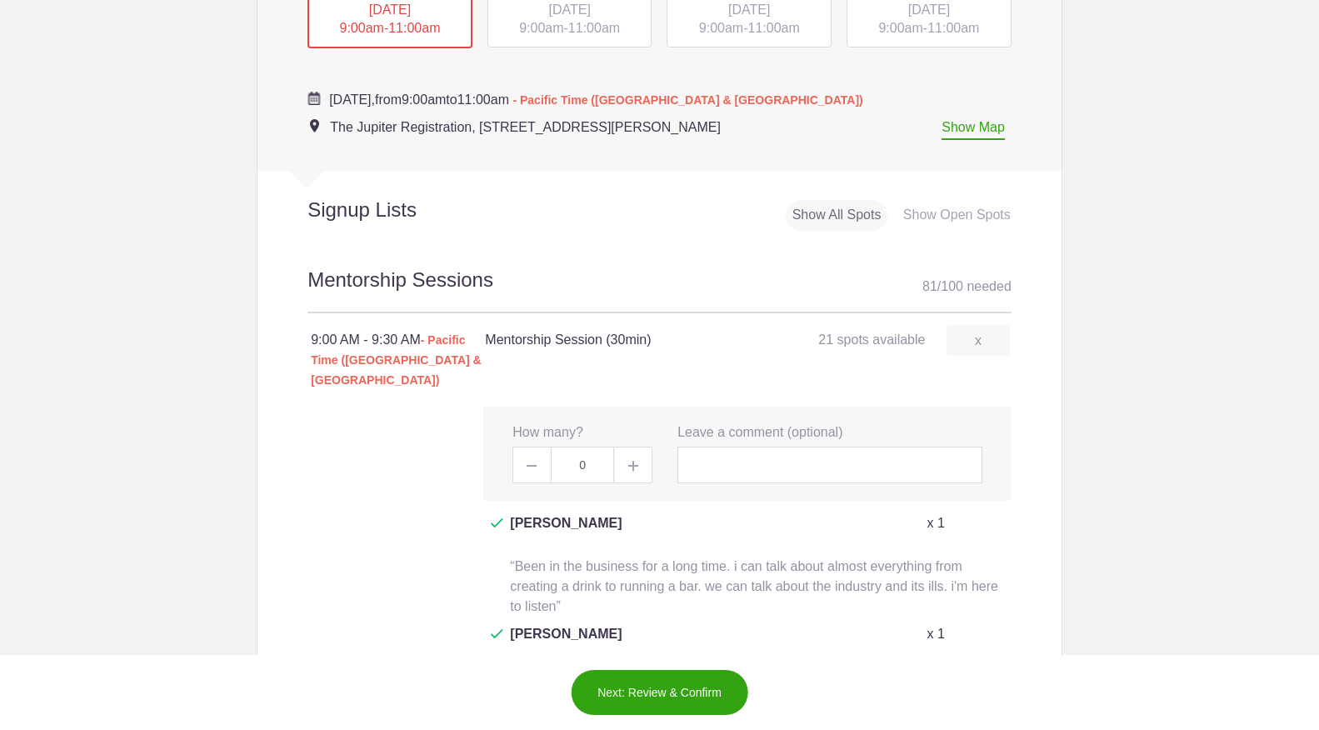
scroll to position [1769, 0]
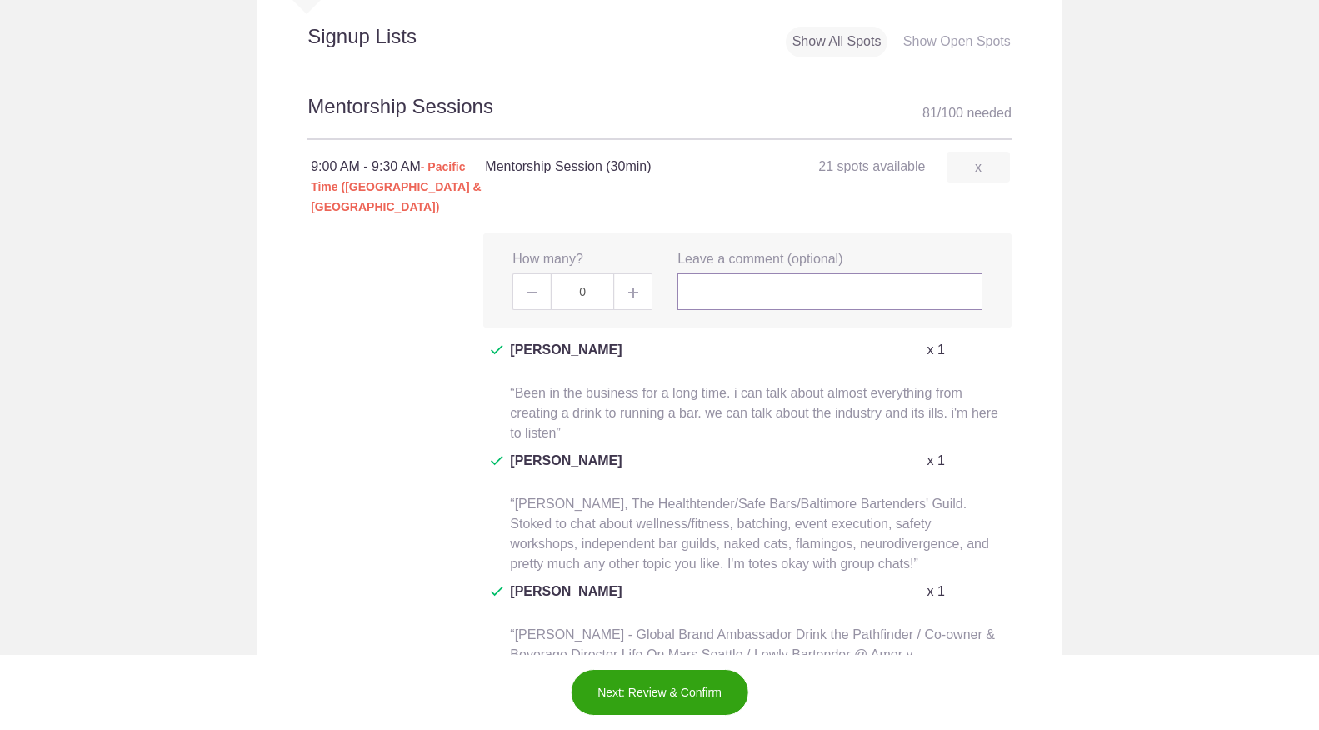
click at [735, 273] on input "text" at bounding box center [829, 291] width 305 height 37
type input "C"
click at [921, 273] on input "Beverage Director for a grownig bar and resturant group. Happy to talk about th…" at bounding box center [829, 291] width 305 height 37
click at [966, 273] on input "Beverage Director for a grownig bar and resturant group. Happy to talk about th…" at bounding box center [829, 291] width 305 height 37
click at [892, 273] on input "Beverage Director for a grownig bar and resturant group. Happy to talk about th…" at bounding box center [829, 291] width 305 height 37
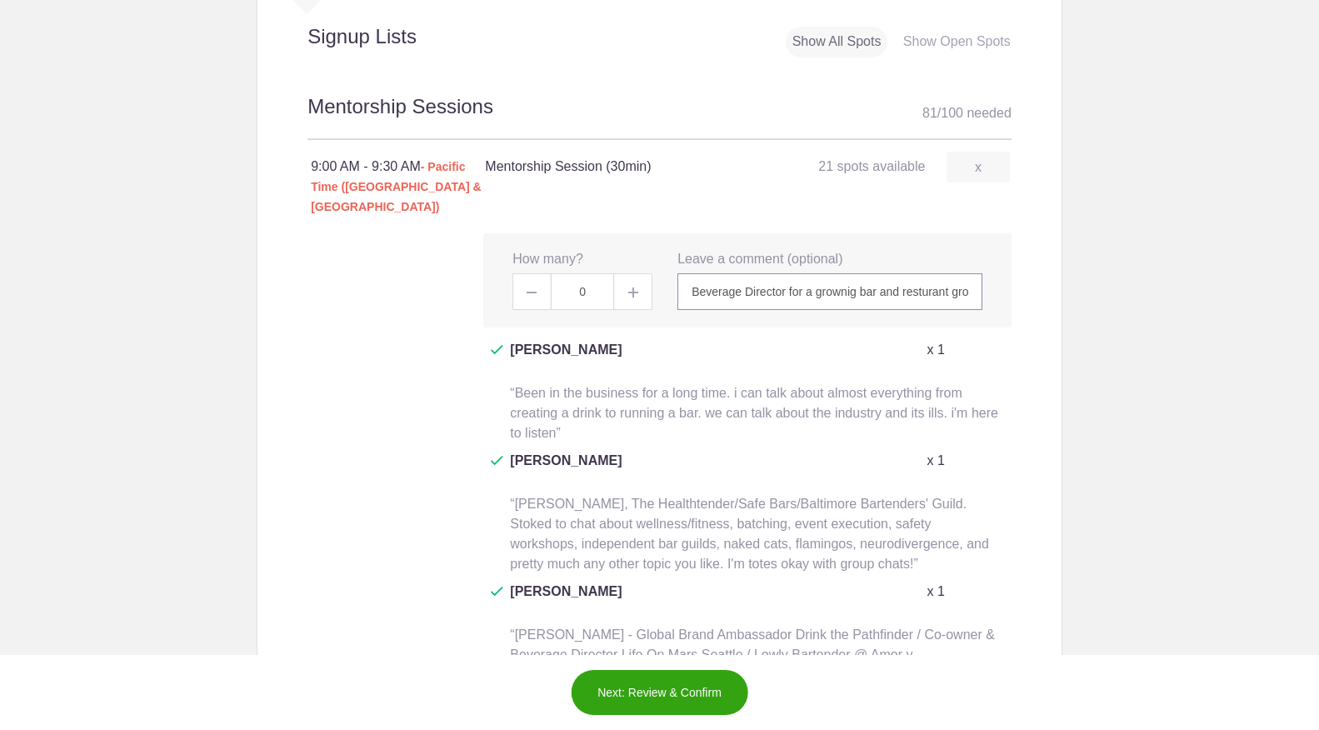
click at [900, 273] on input "Beverage Director for a grownig bar and resturant group. Happy to talk about th…" at bounding box center [829, 291] width 305 height 37
click at [911, 273] on input "Beverage Director for a grownig bar and resturant group. Happy to talk about th…" at bounding box center [829, 291] width 305 height 37
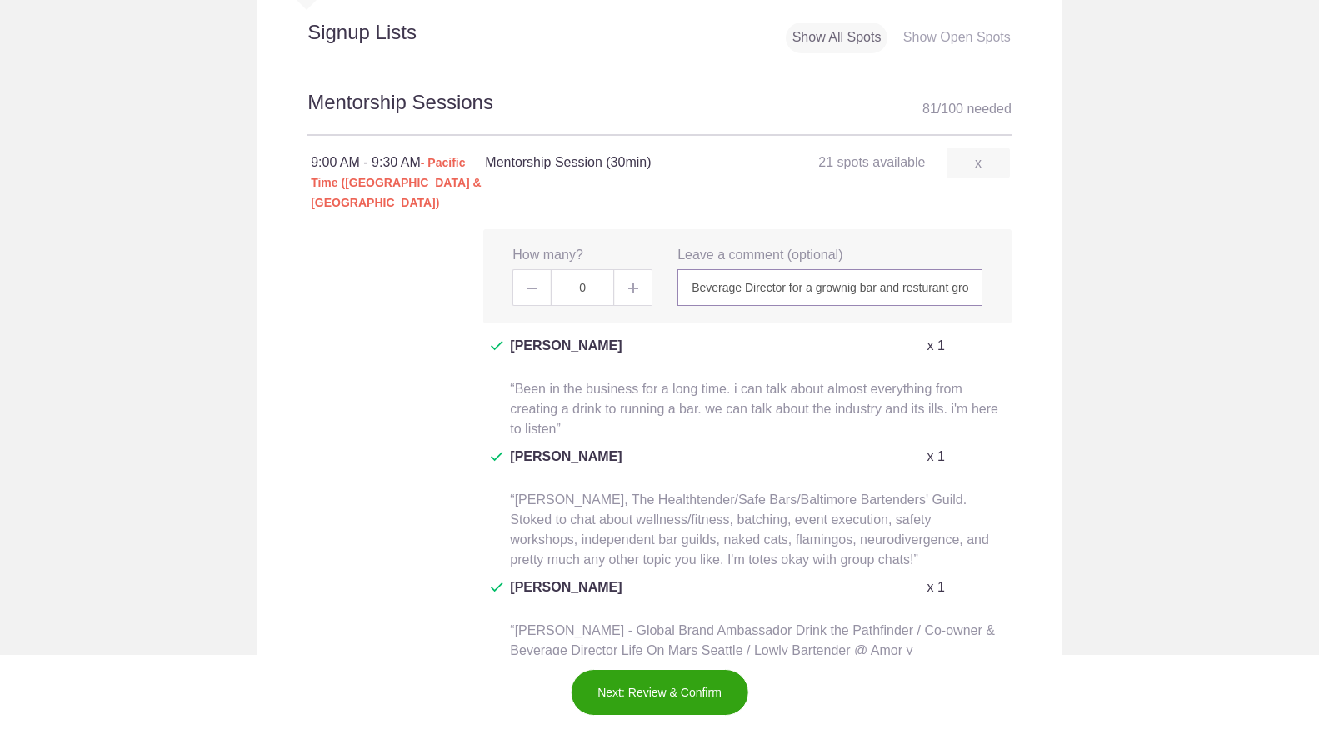
scroll to position [1782, 0]
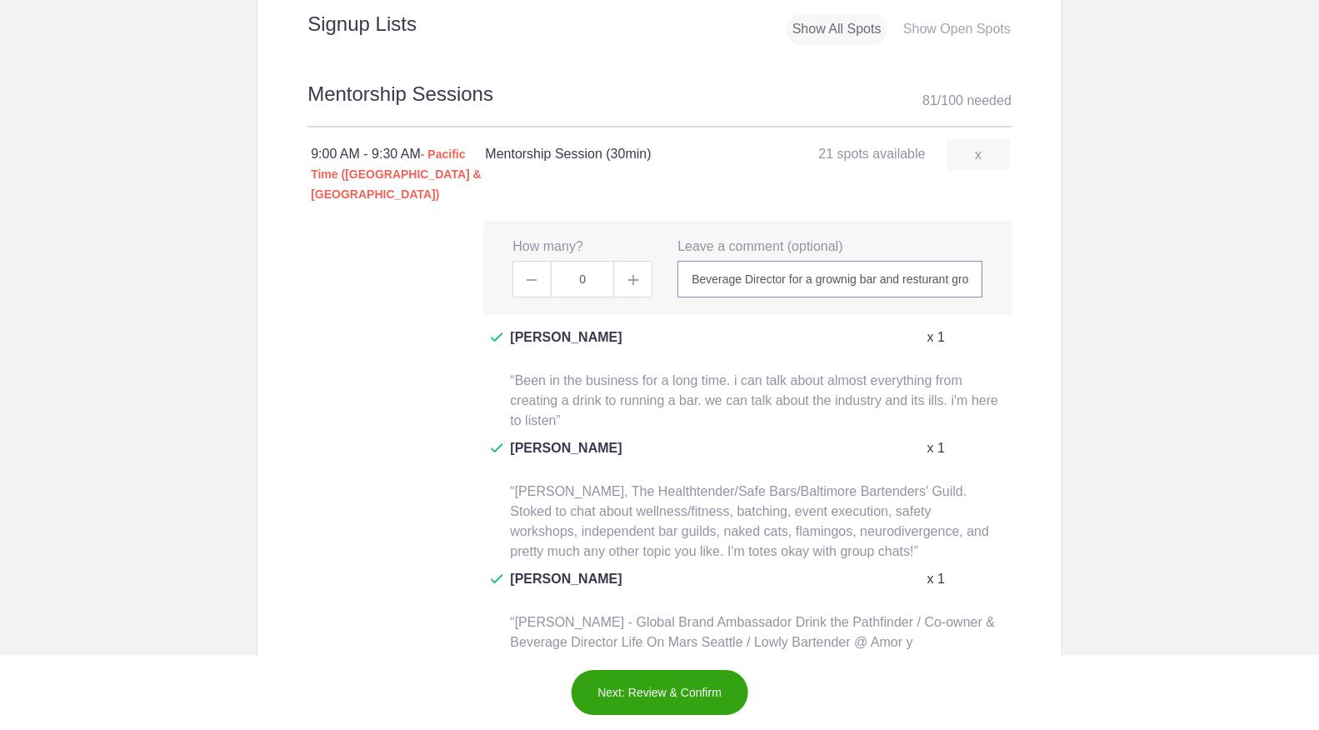
click at [820, 261] on input "Beverage Director for a grownig bar and resturant group. Happy to talk about th…" at bounding box center [829, 279] width 305 height 37
type input "Beverage Director for a grownig bar and resturant group. Happy to talk about th…"
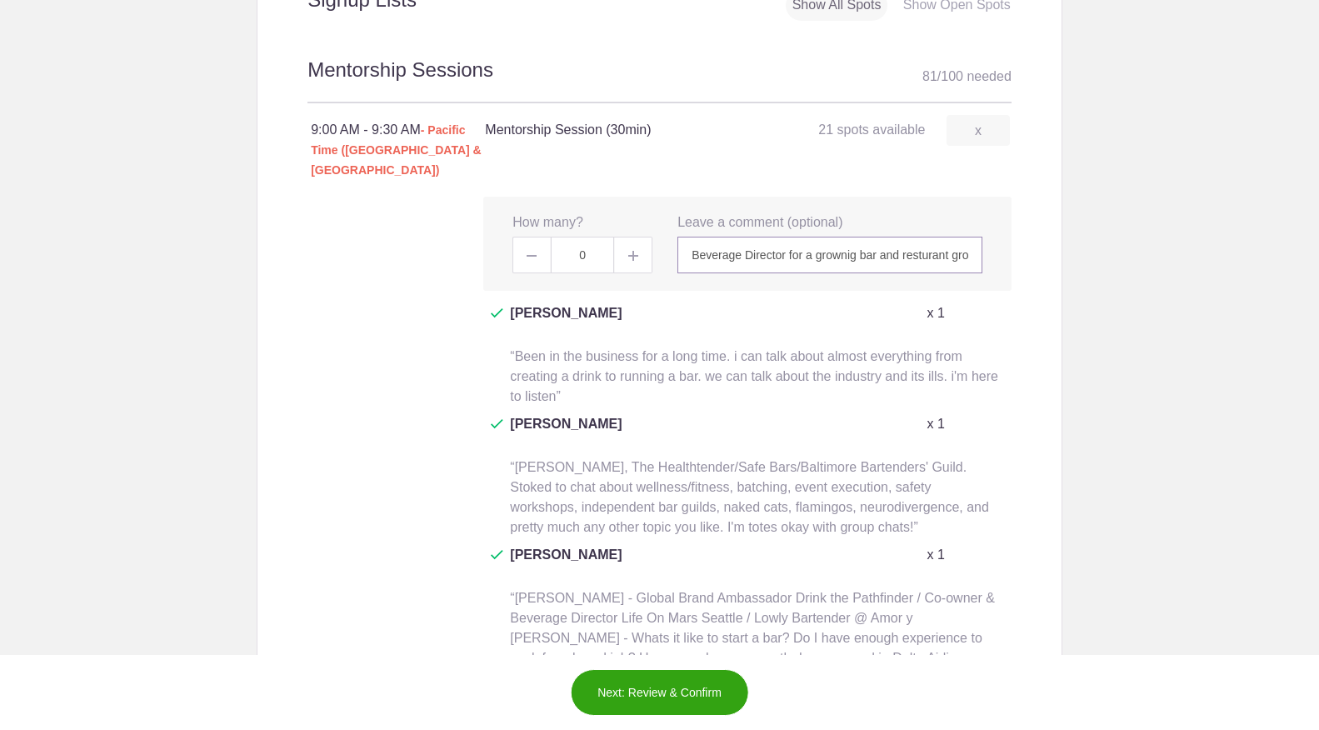
scroll to position [0, 0]
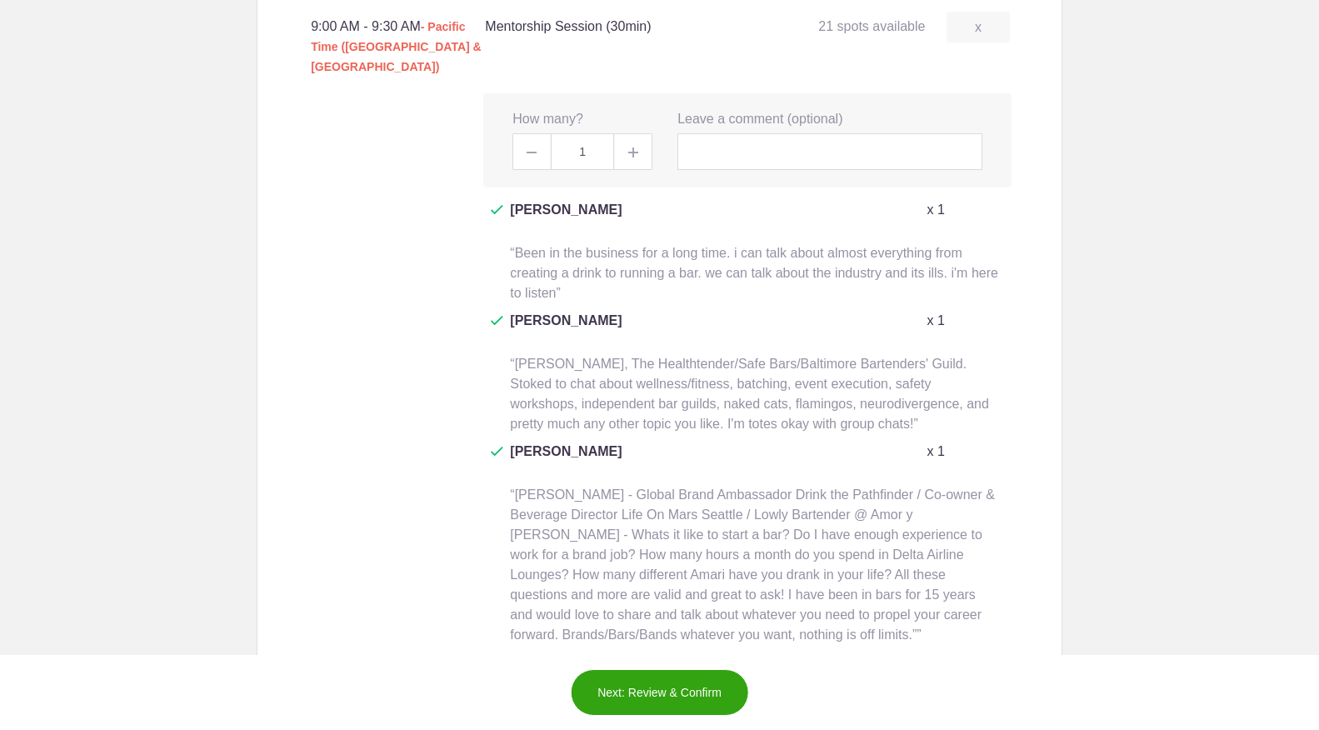
scroll to position [1240, 0]
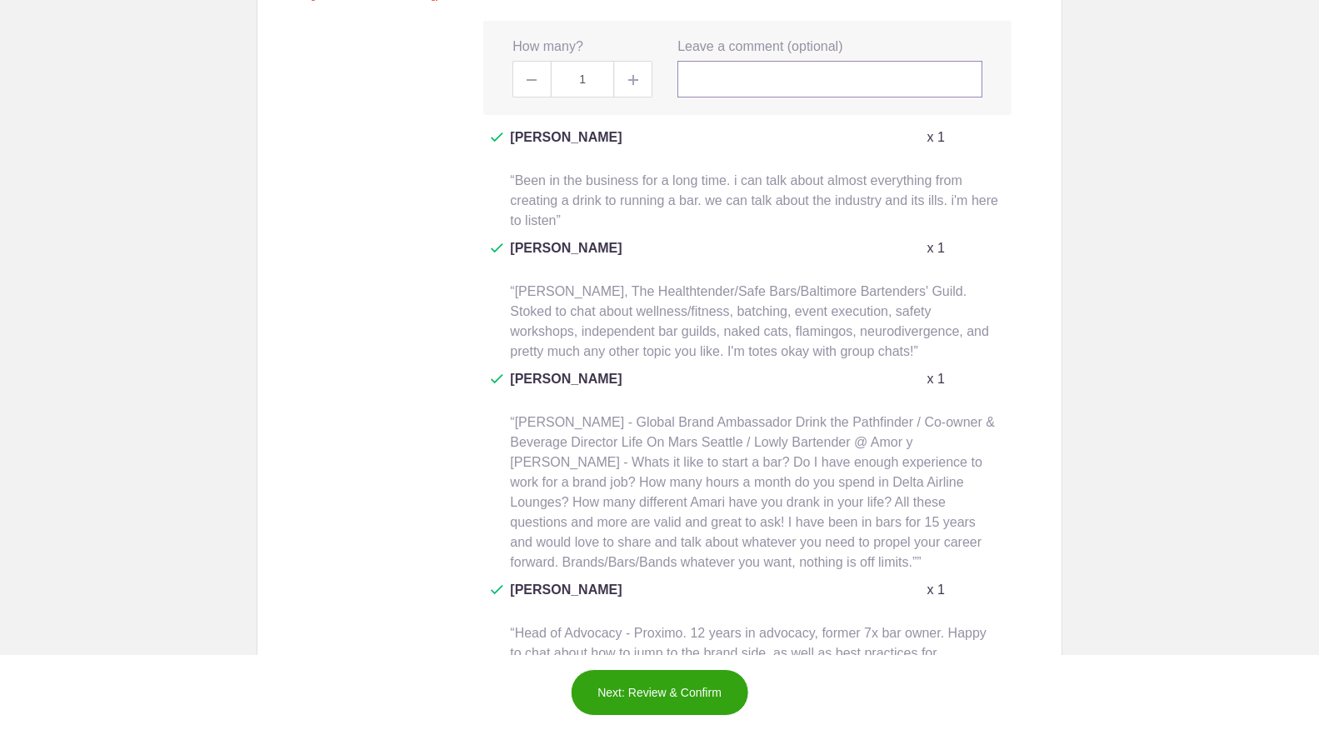
click at [736, 61] on input "text" at bounding box center [829, 79] width 305 height 37
paste input "Beverage Director for a growing restaurant group. Happy to talk about beverage …"
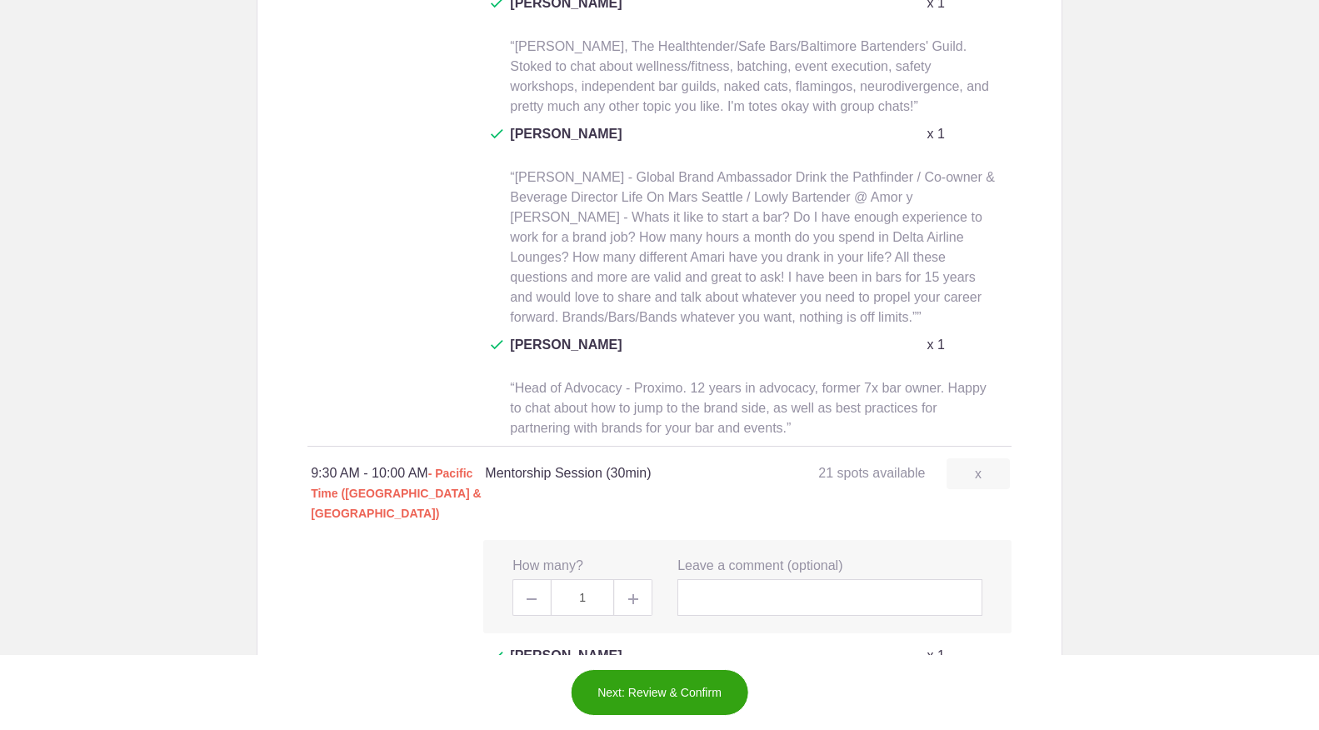
scroll to position [1673, 0]
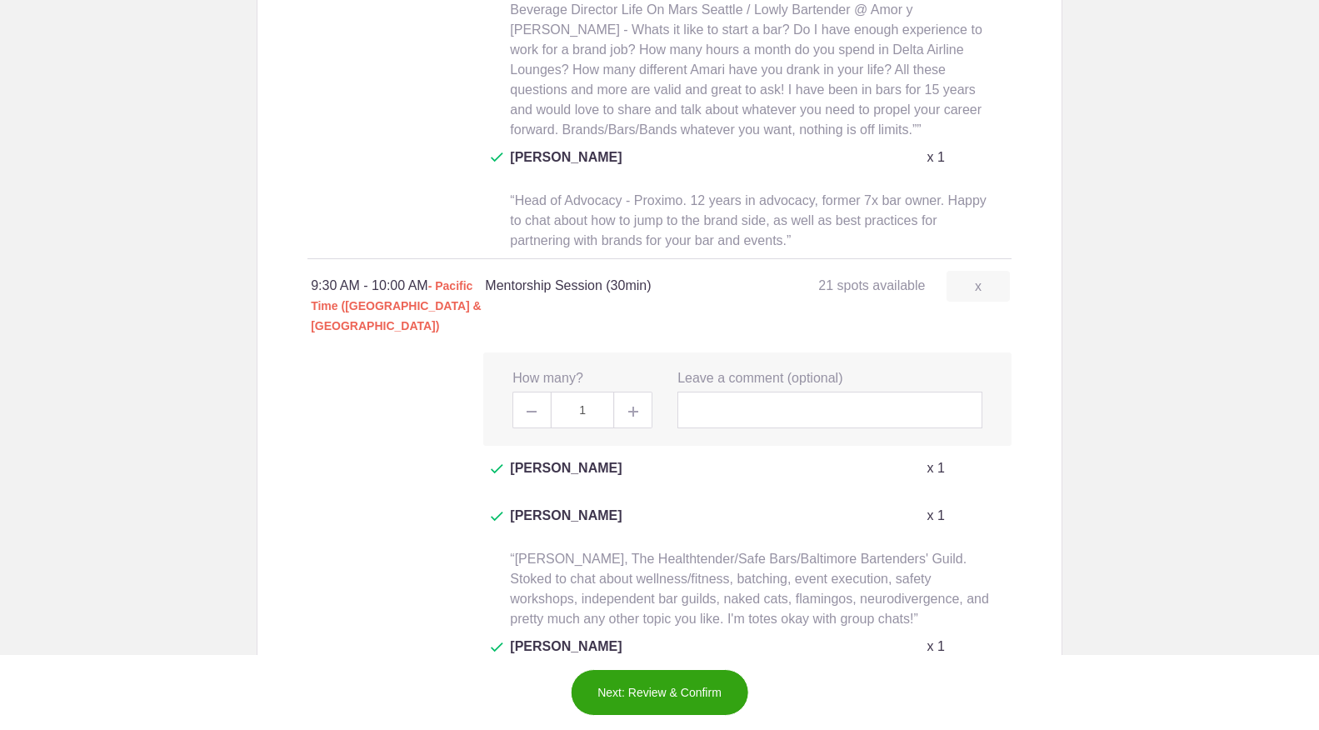
type input "Beverage Director for a growing restaurant group. Happy to talk about beverage …"
click at [754, 391] on input "text" at bounding box center [829, 409] width 305 height 37
paste input "Beverage Director for a growing restaurant group. Happy to talk about beverage …"
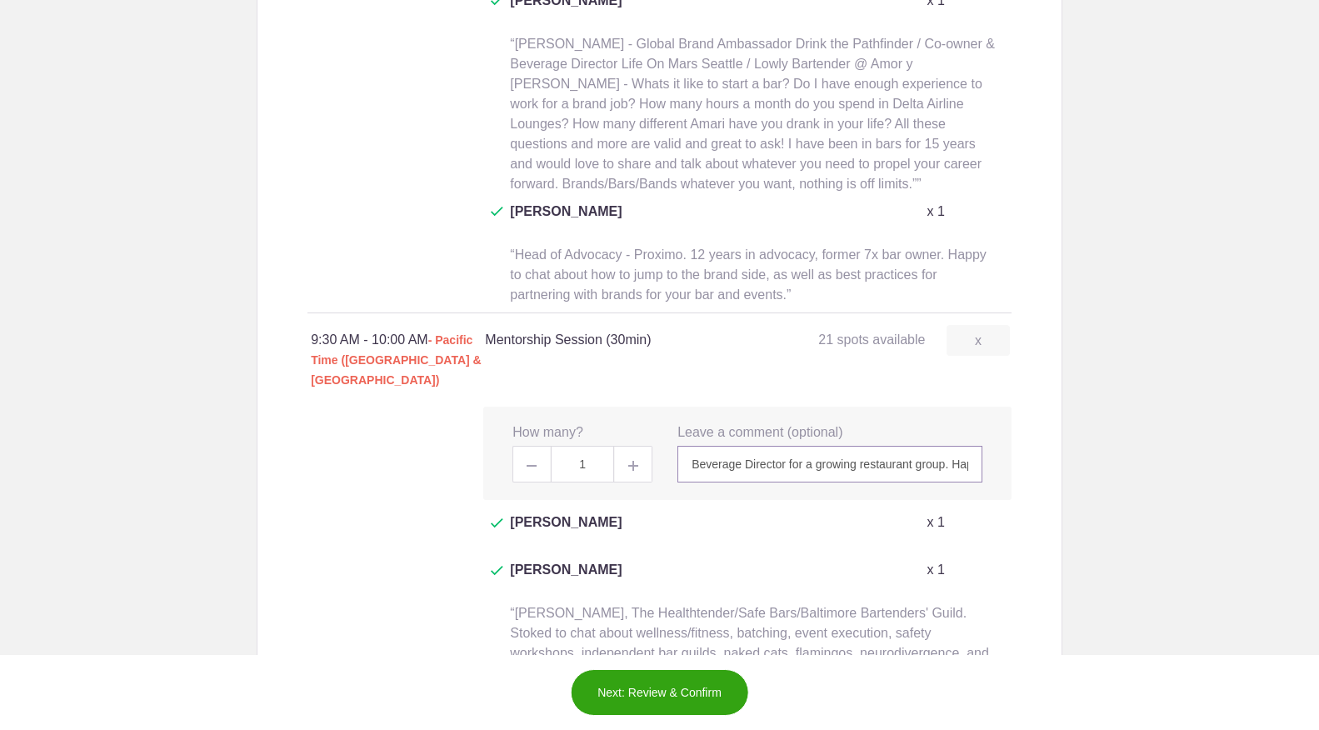
scroll to position [1644, 0]
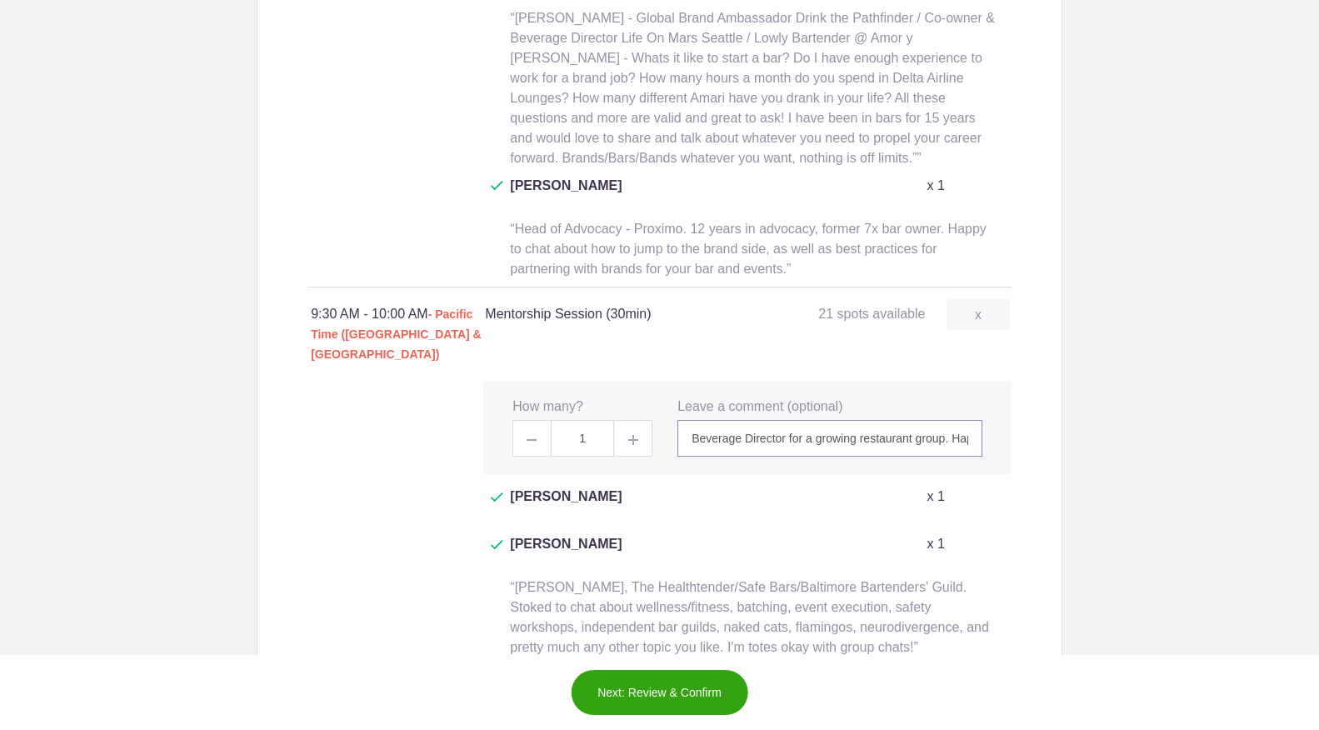
type input "Beverage Director for a growing restaurant group. Happy to talk about beverage …"
click at [538, 420] on span at bounding box center [530, 438] width 37 height 37
type input "0"
drag, startPoint x: 687, startPoint y: 310, endPoint x: 985, endPoint y: 312, distance: 298.2
click at [985, 397] on div "x Leave a comment (optional) Beverage Director for a growing restaurant group. …" at bounding box center [830, 427] width 330 height 60
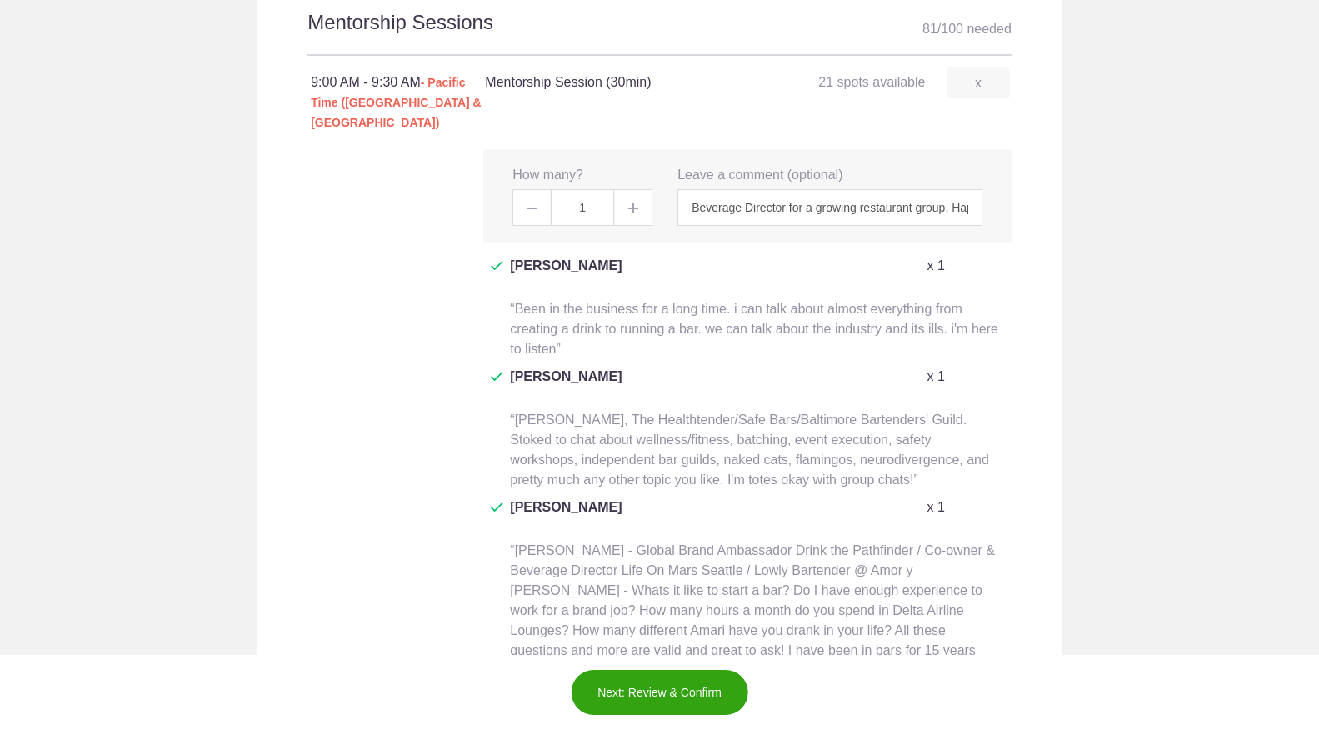
scroll to position [805, 0]
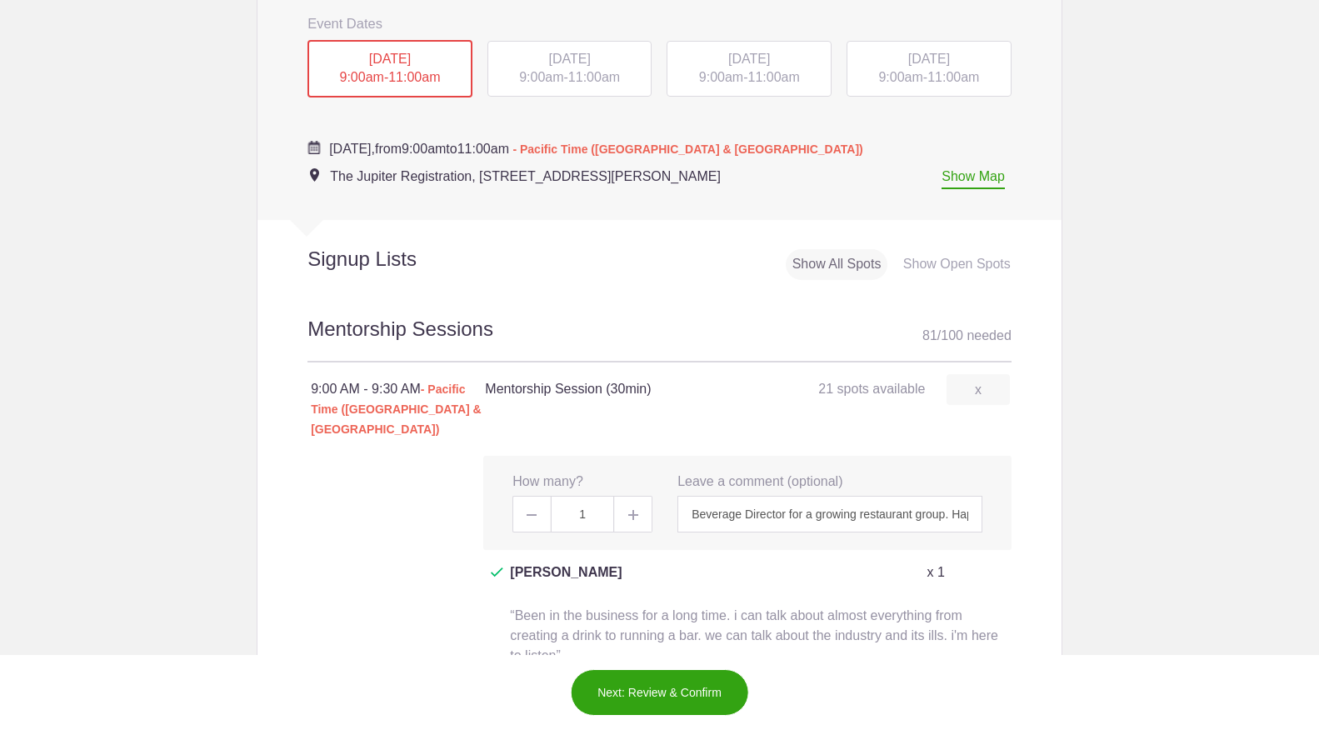
click at [586, 67] on div "[DATE] 9:00am - 11:00am" at bounding box center [569, 69] width 165 height 57
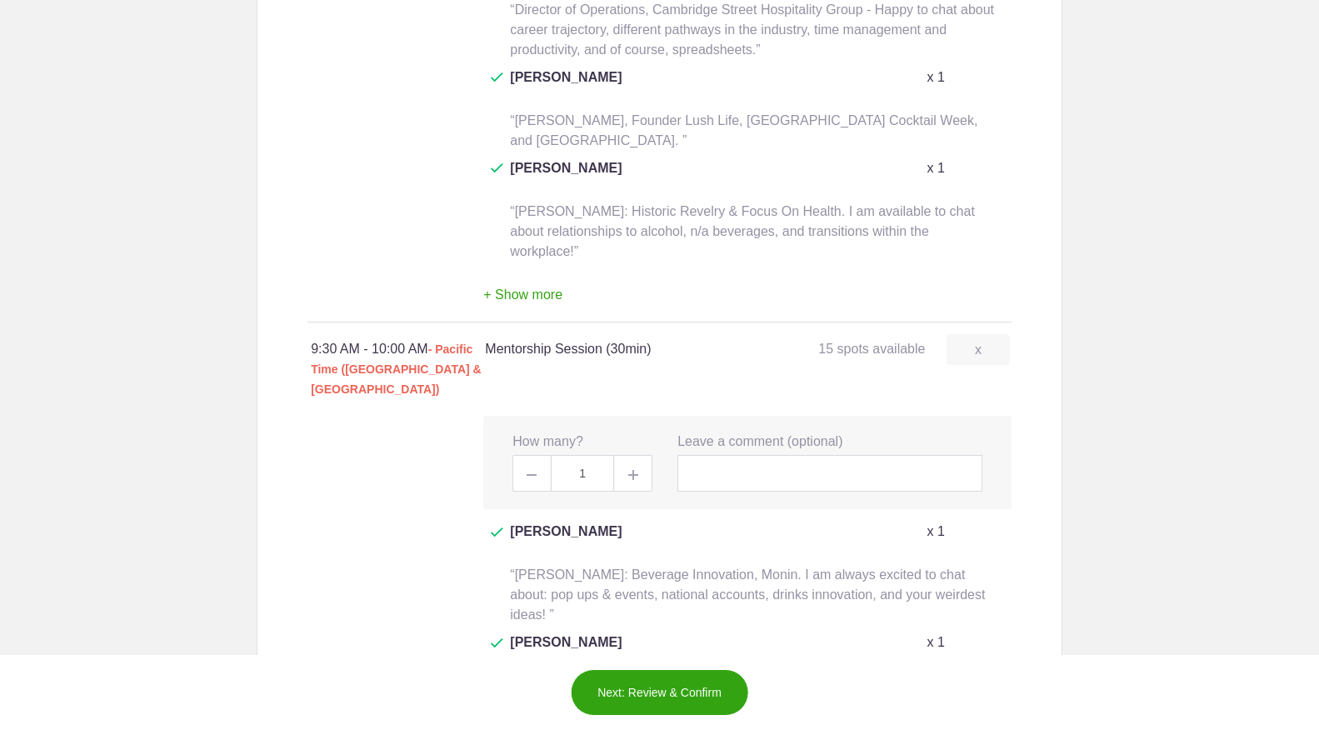
scroll to position [1471, 0]
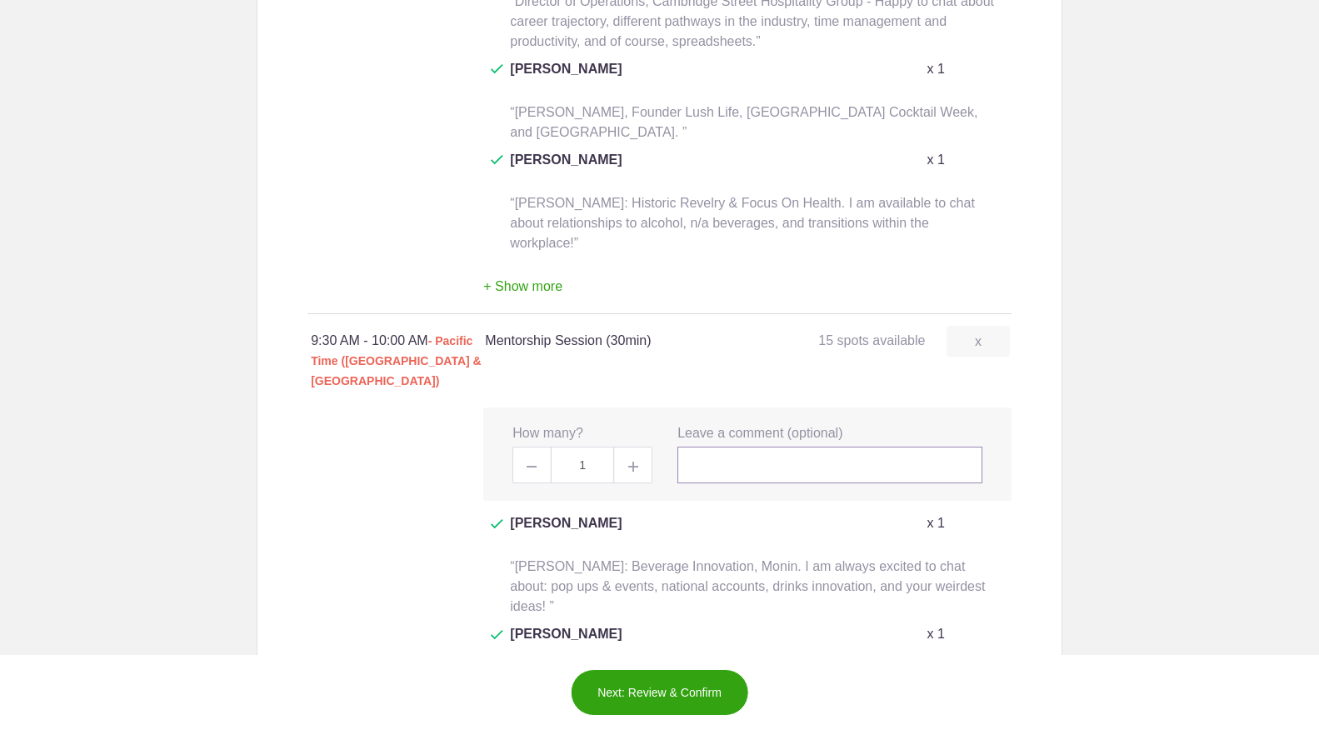
paste input "Beverage Director for a growing restaurant group. Happy to talk about beverage …"
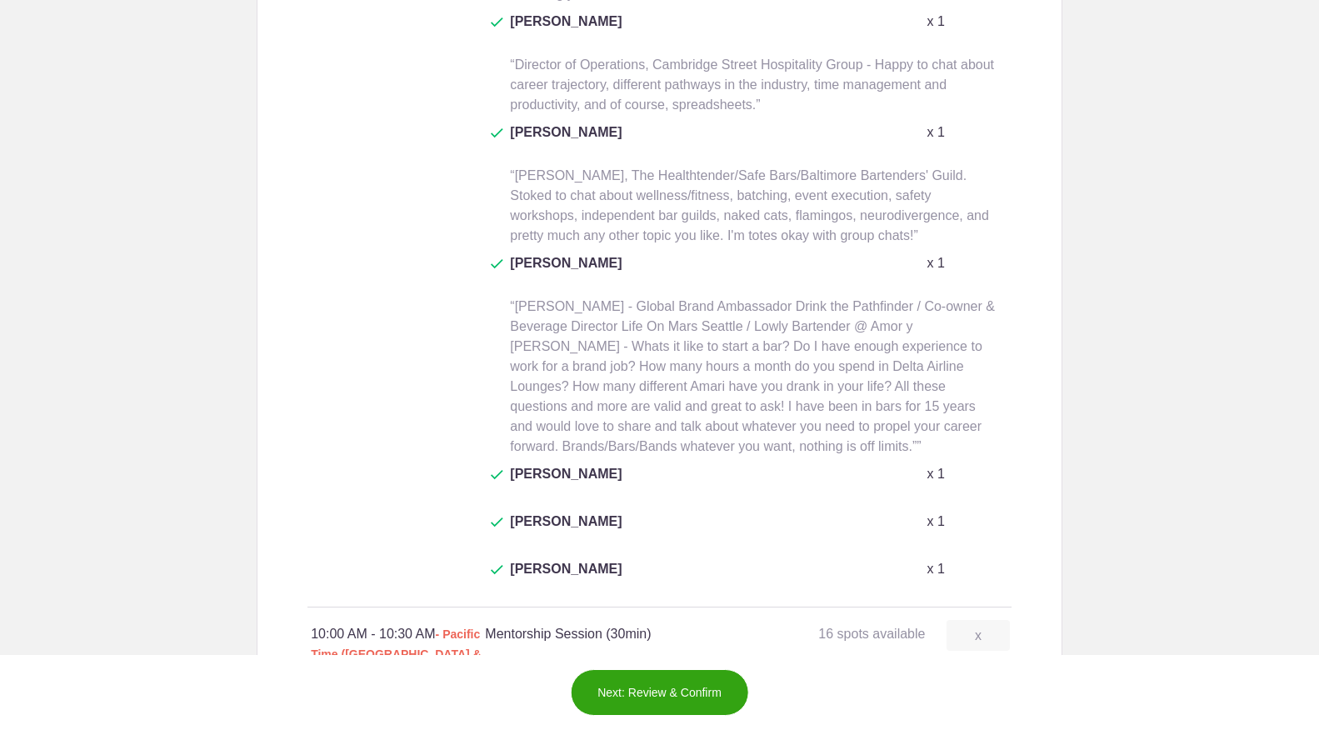
scroll to position [2335, 0]
type input "Beverage Director for a growing restaurant group. Happy to talk about beverage …"
paste input "Beverage Director for a growing restaurant group. Happy to talk about beverage …"
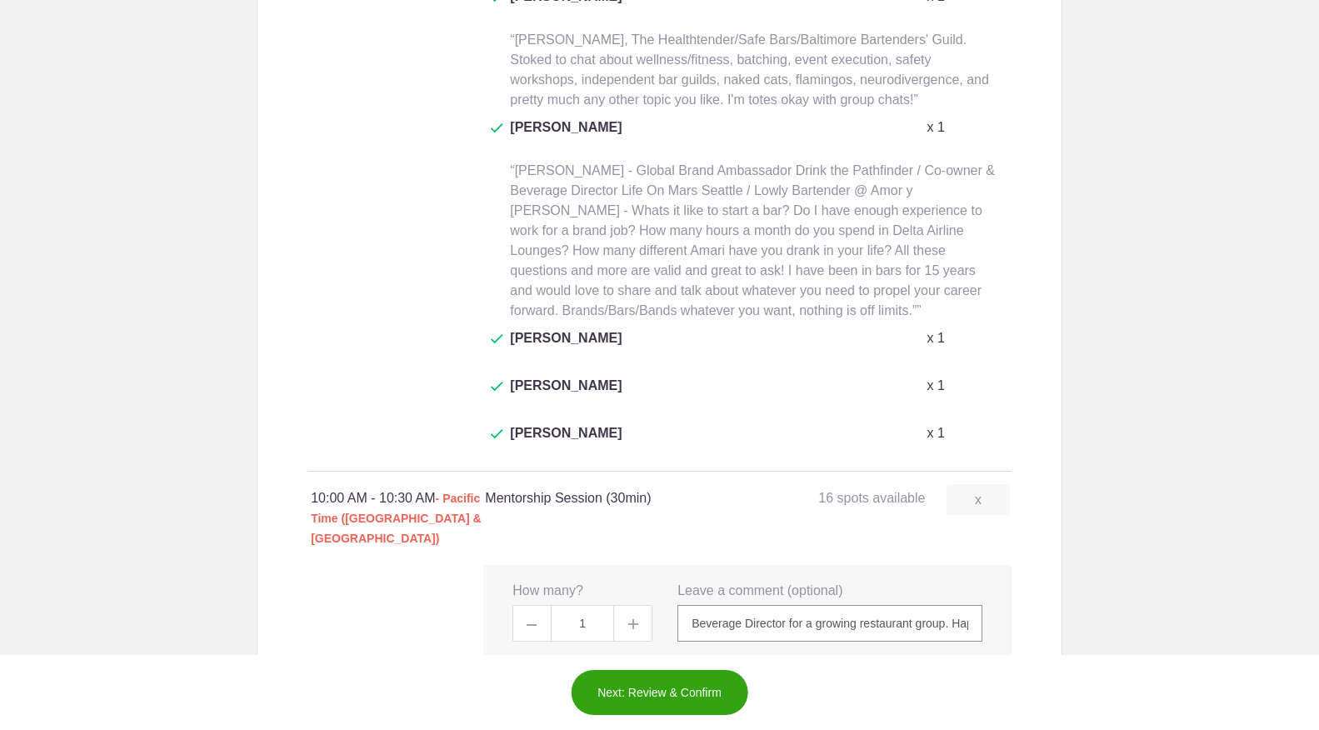
scroll to position [2476, 0]
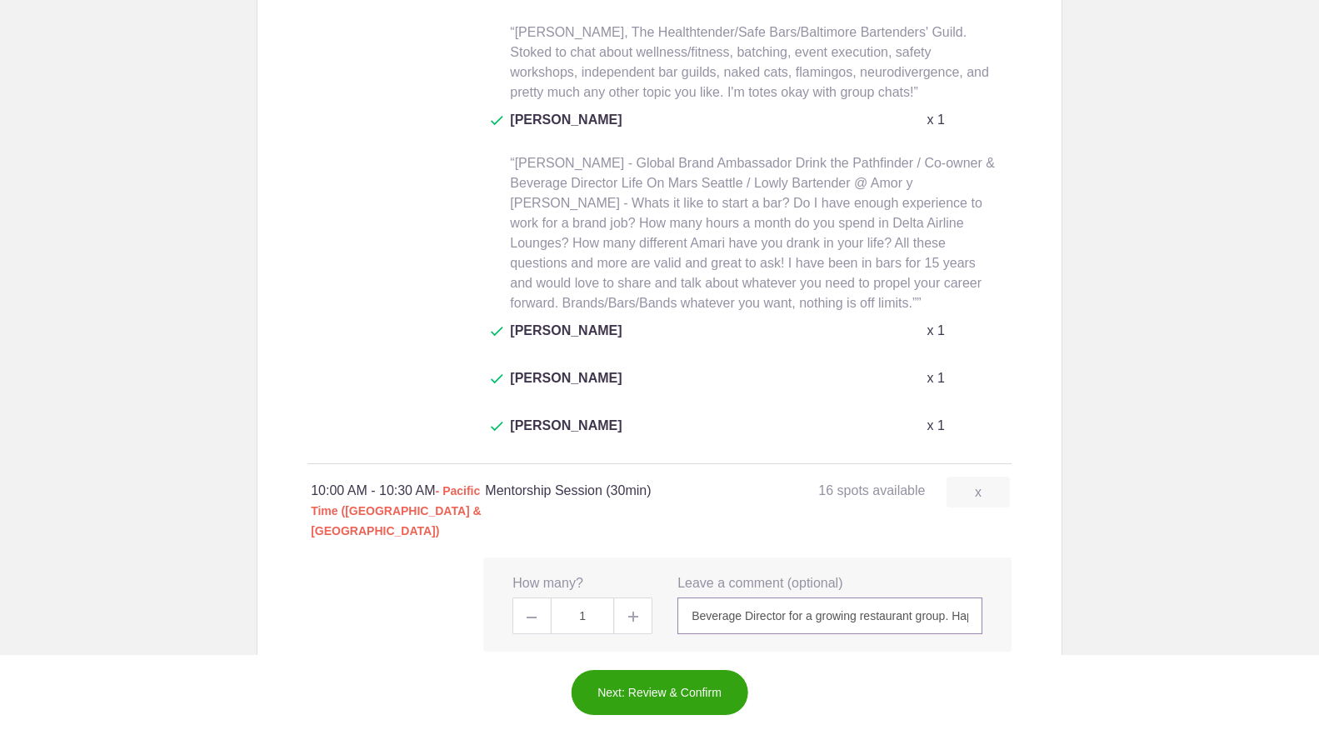
click at [702, 597] on input "Beverage Director for a growing restaurant group. Happy to talk about beverage …" at bounding box center [829, 615] width 305 height 37
paste input "Beverage Director for a growing restaurant group. Happy to talk about beverage …"
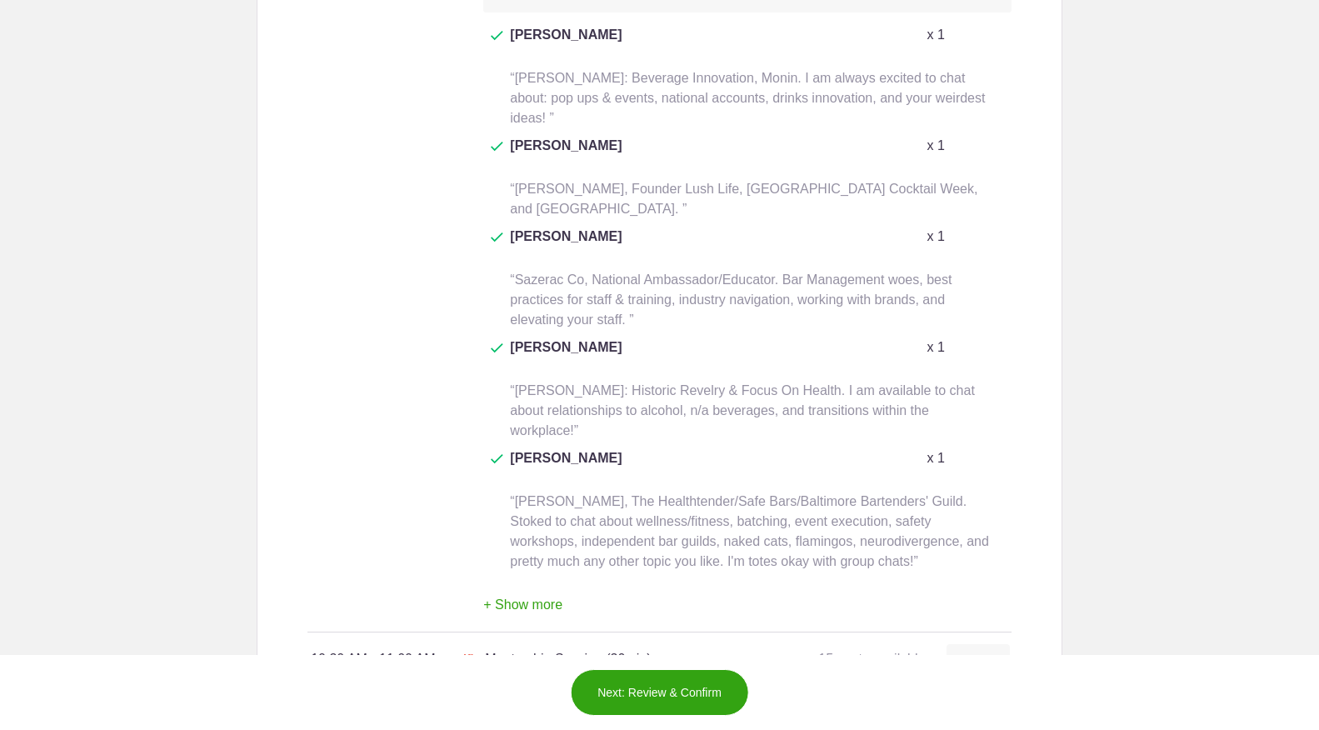
scroll to position [3115, 0]
type input "Beverage Director for a growing restaurant group. Happy to talk about beverage …"
paste input "Beverage Director for a growing restaurant group. Happy to talk about beverage …"
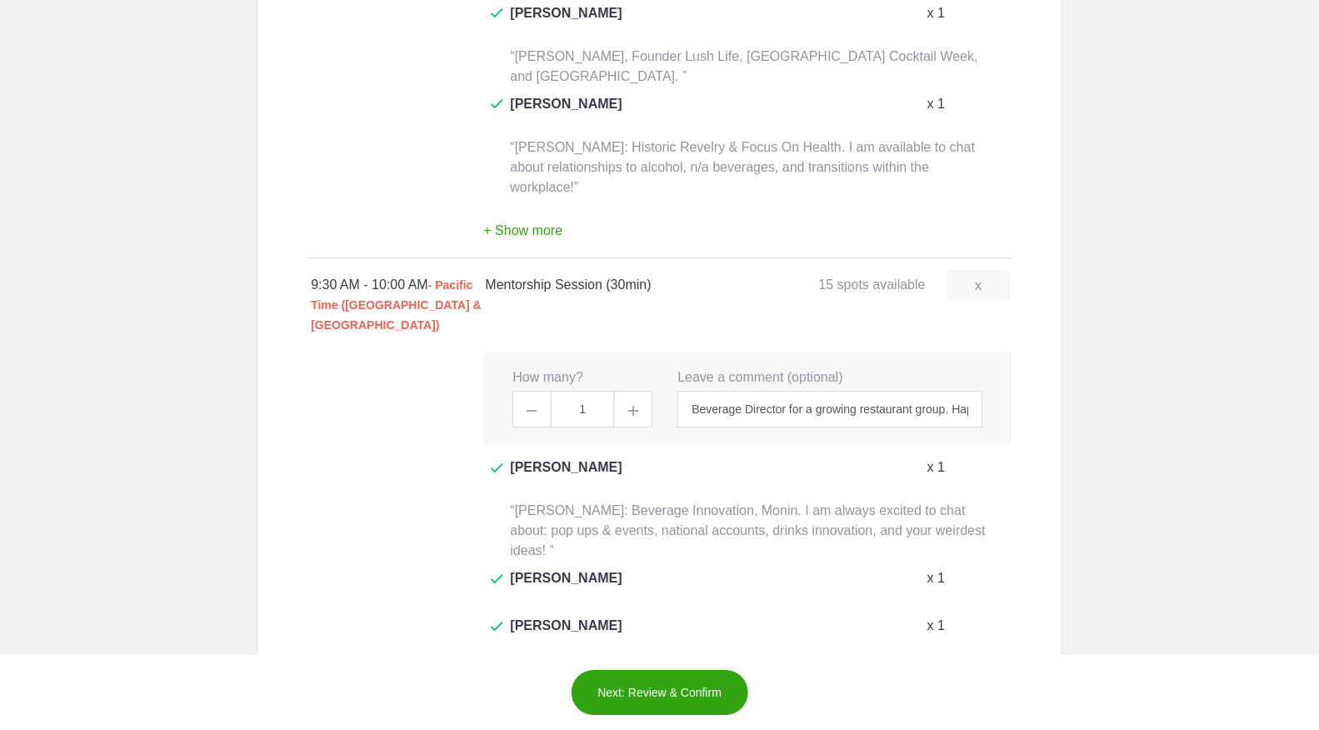
scroll to position [1518, 0]
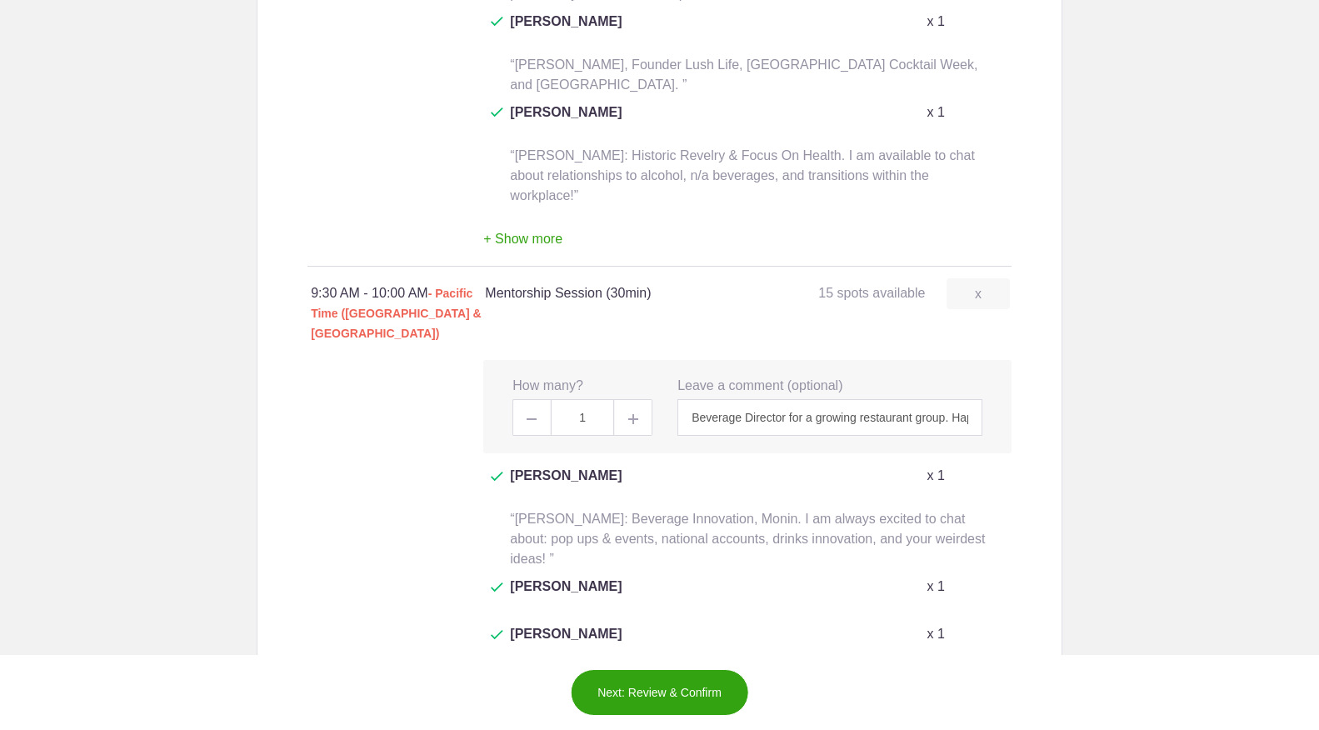
type input "Beverage Director for a growing restaurant group. Happy to talk about beverage …"
click at [649, 691] on button "Next: Review & Confirm" at bounding box center [659, 692] width 179 height 47
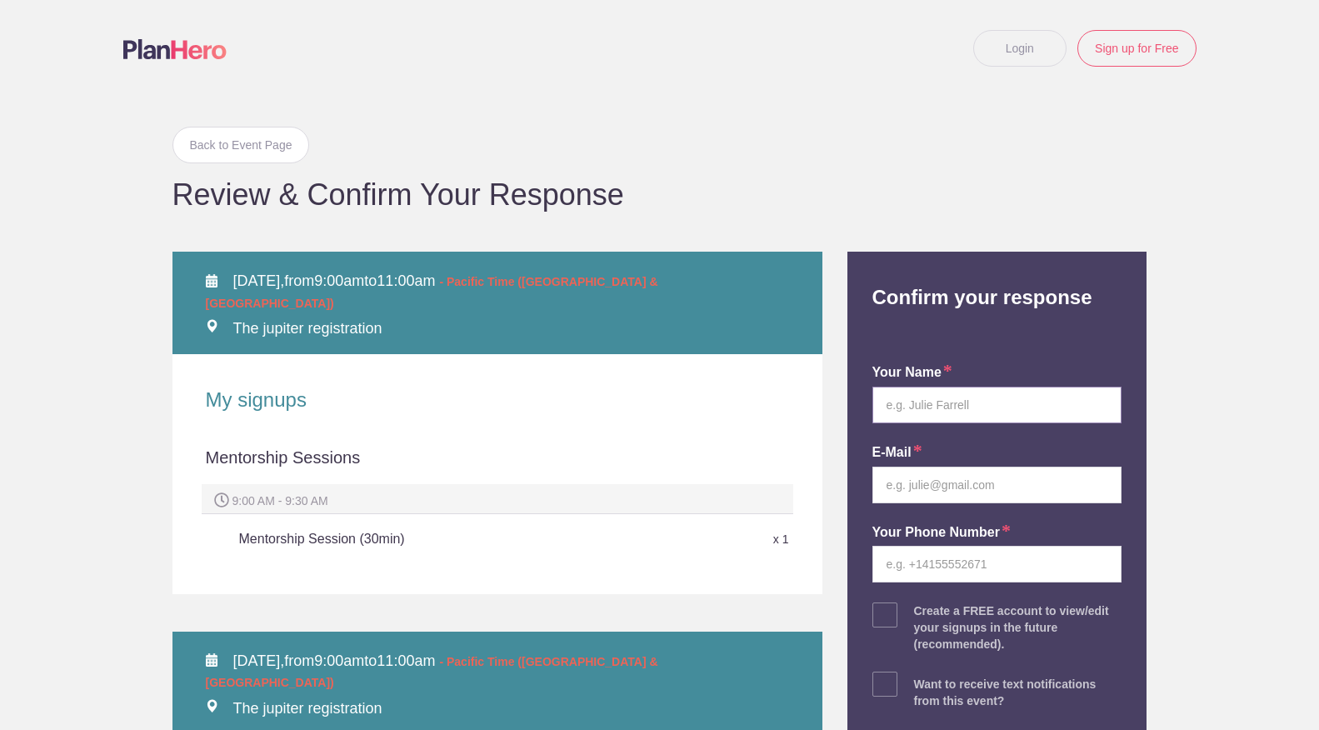
click at [1101, 399] on input "text" at bounding box center [997, 404] width 250 height 37
type input "[PERSON_NAME]"
type input "[EMAIL_ADDRESS][DOMAIN_NAME]"
click at [1104, 563] on input "tel" at bounding box center [997, 564] width 250 height 37
type input "3362020703"
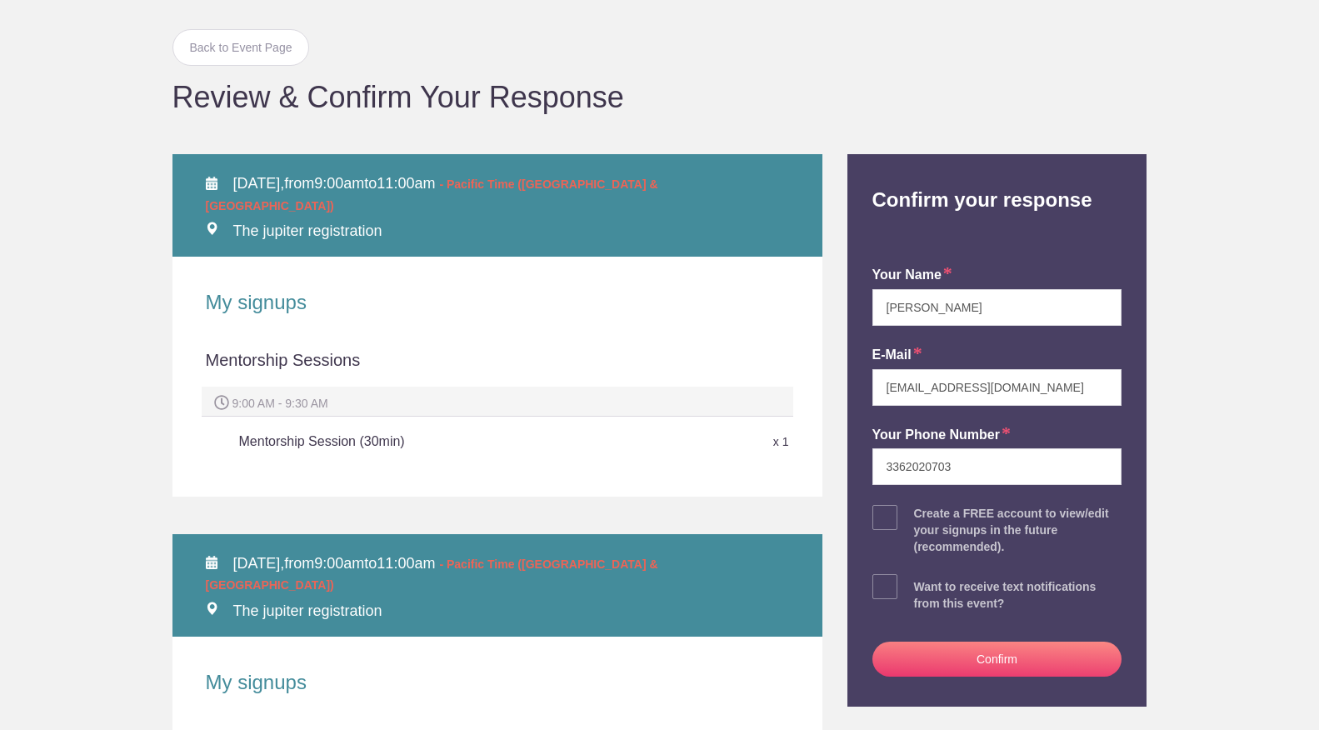
scroll to position [99, 0]
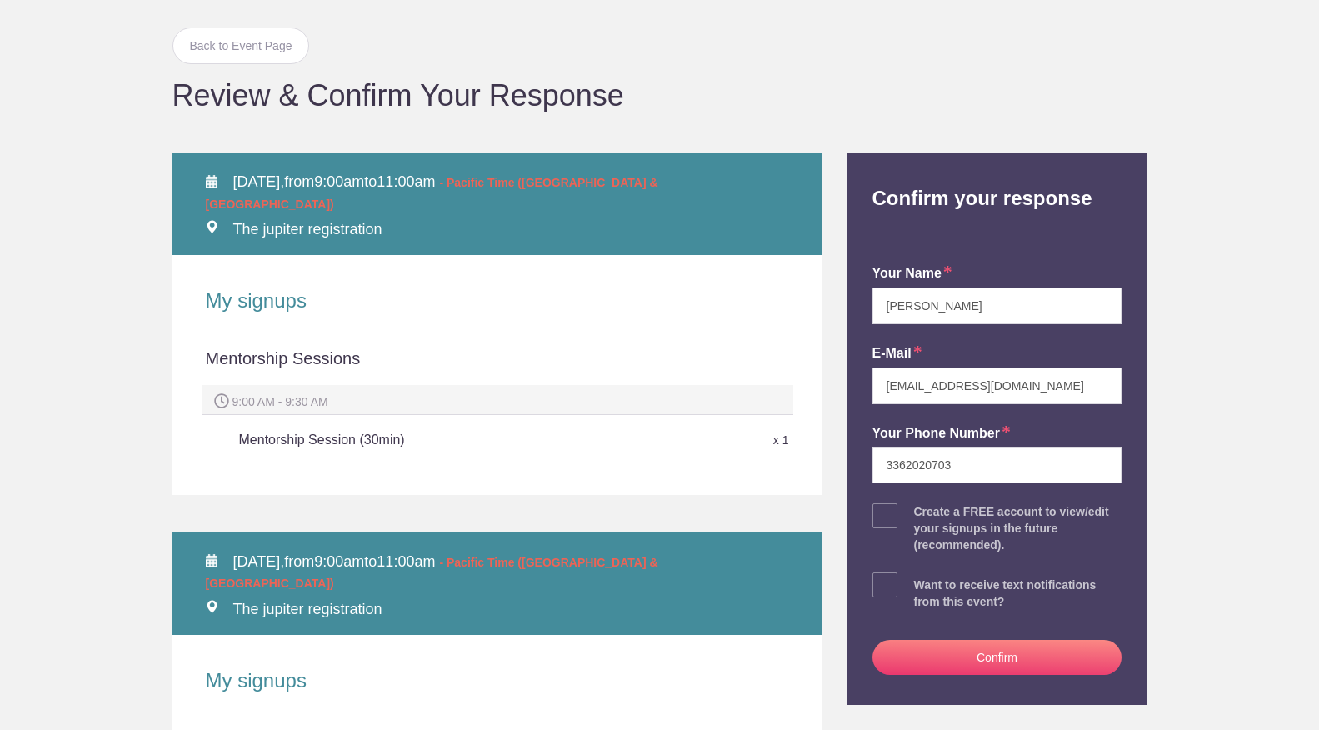
click at [885, 586] on span at bounding box center [884, 584] width 25 height 25
click at [919, 586] on input "checkbox" at bounding box center [1044, 581] width 250 height 11
checkbox input "true"
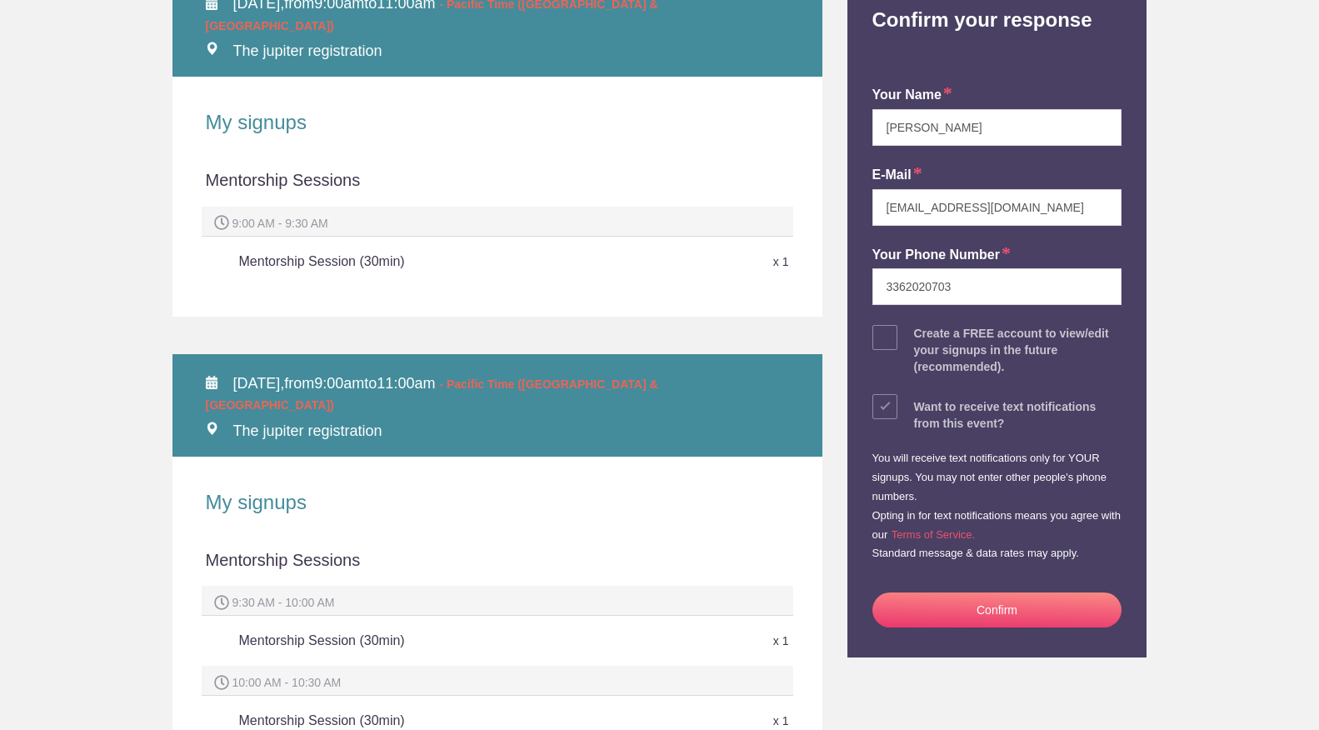
scroll to position [281, 0]
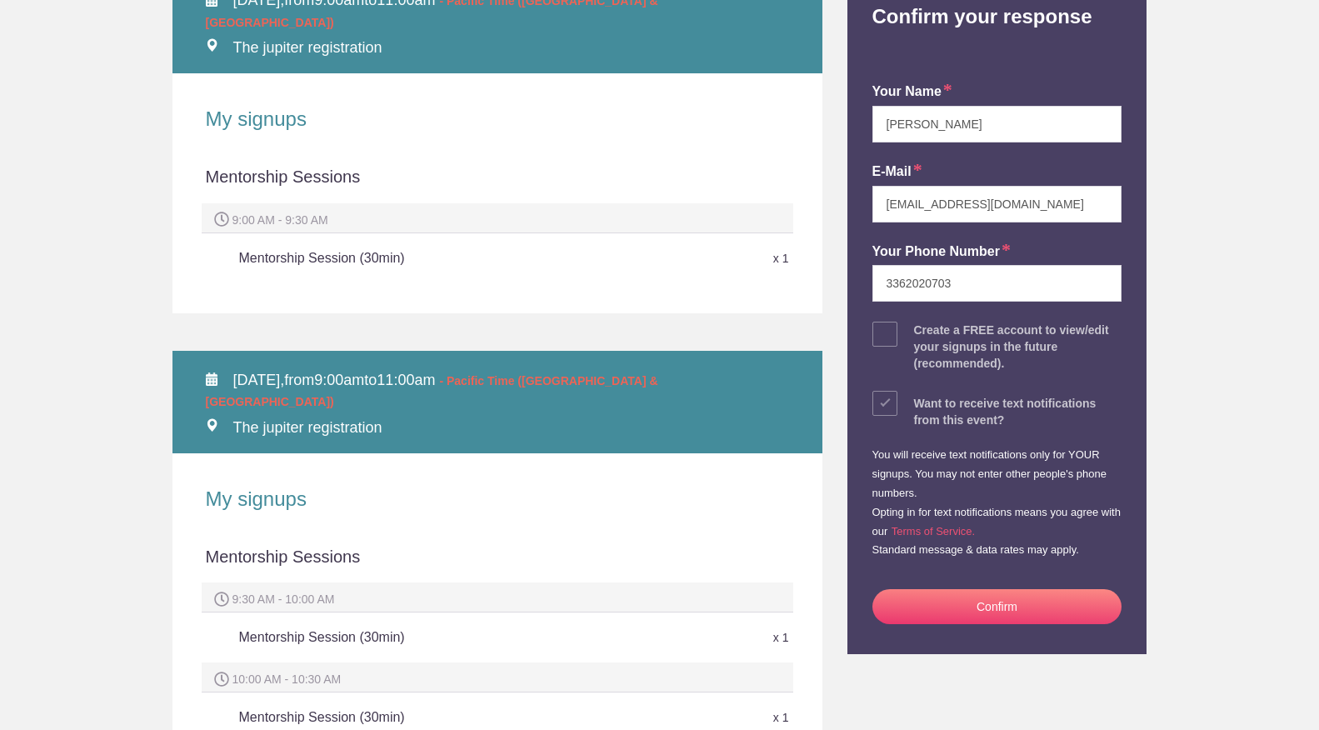
click at [975, 589] on button "Confirm" at bounding box center [997, 606] width 250 height 35
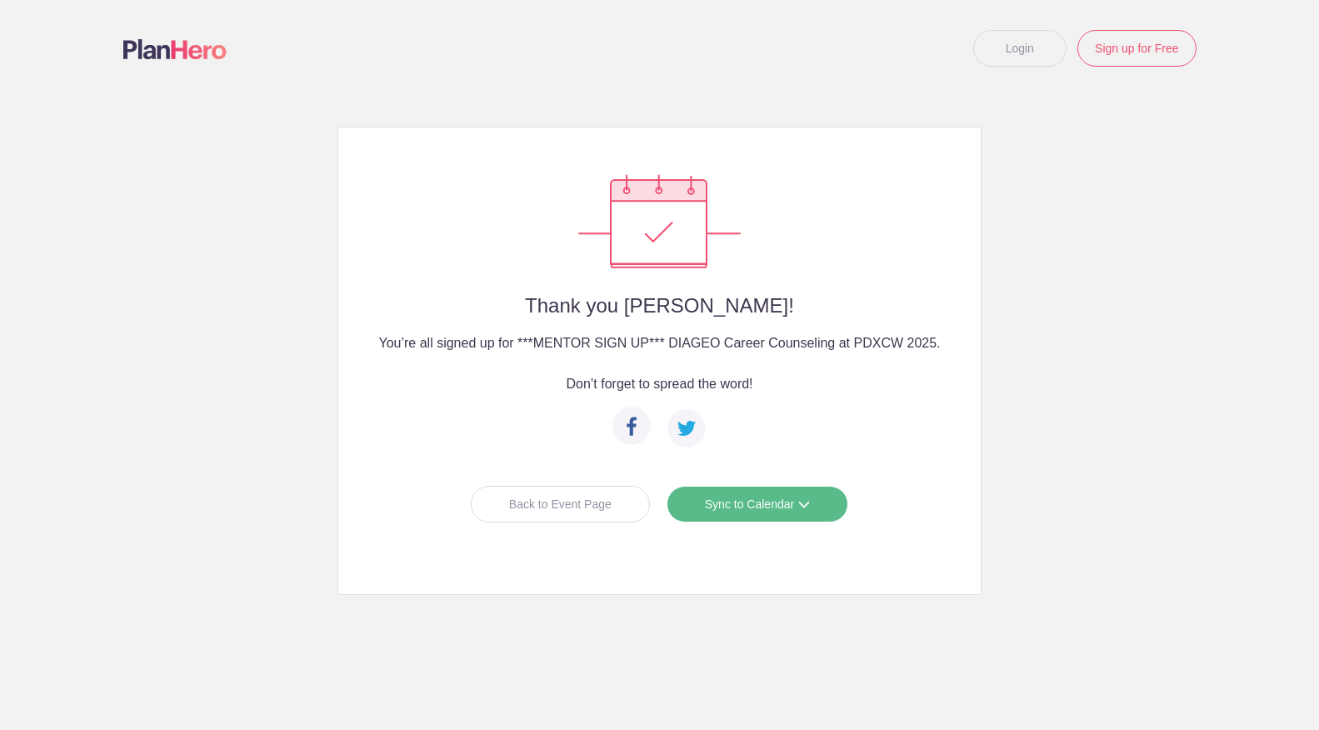
click at [755, 511] on link "Sync to Calendar" at bounding box center [757, 504] width 182 height 37
click at [724, 611] on link "Apple iCal" at bounding box center [750, 607] width 148 height 33
